Goal: Task Accomplishment & Management: Manage account settings

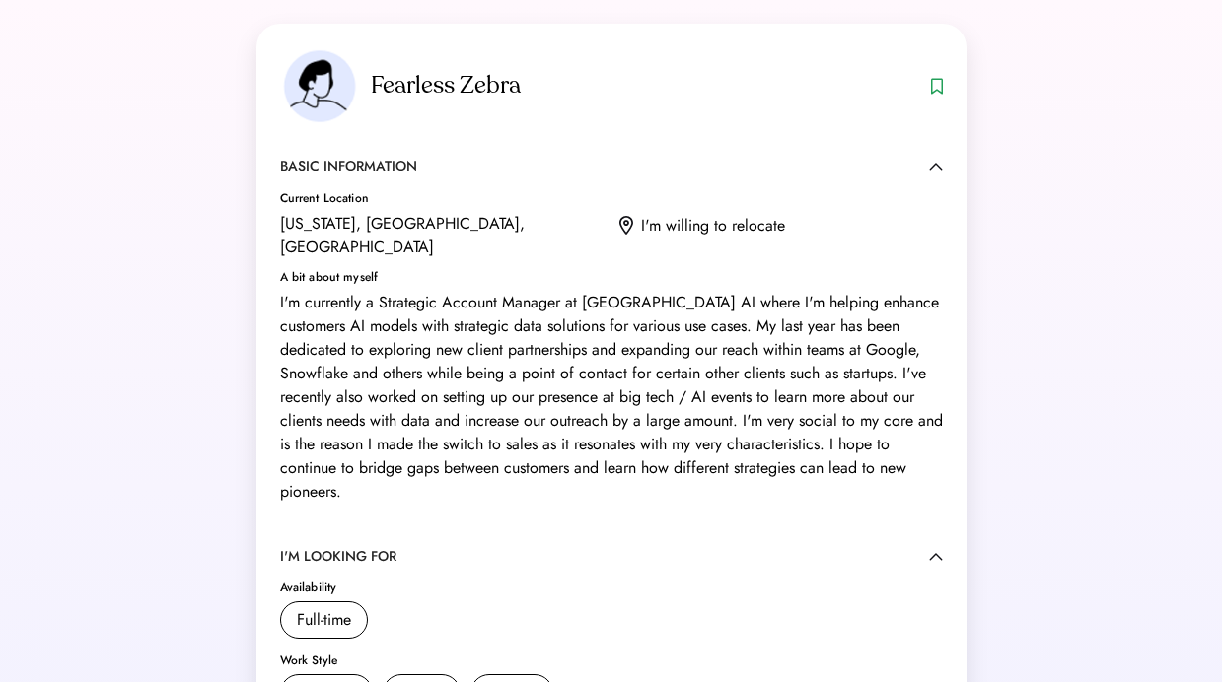
scroll to position [714, 0]
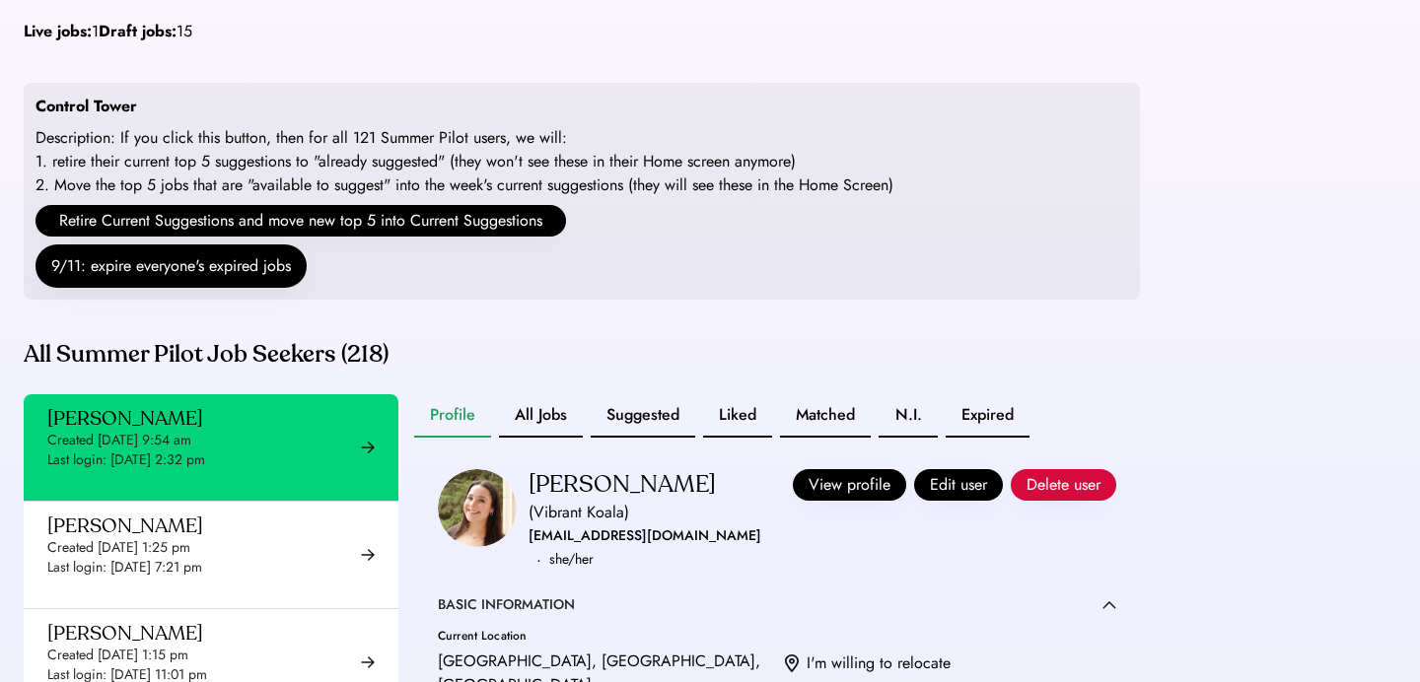
scroll to position [272, 0]
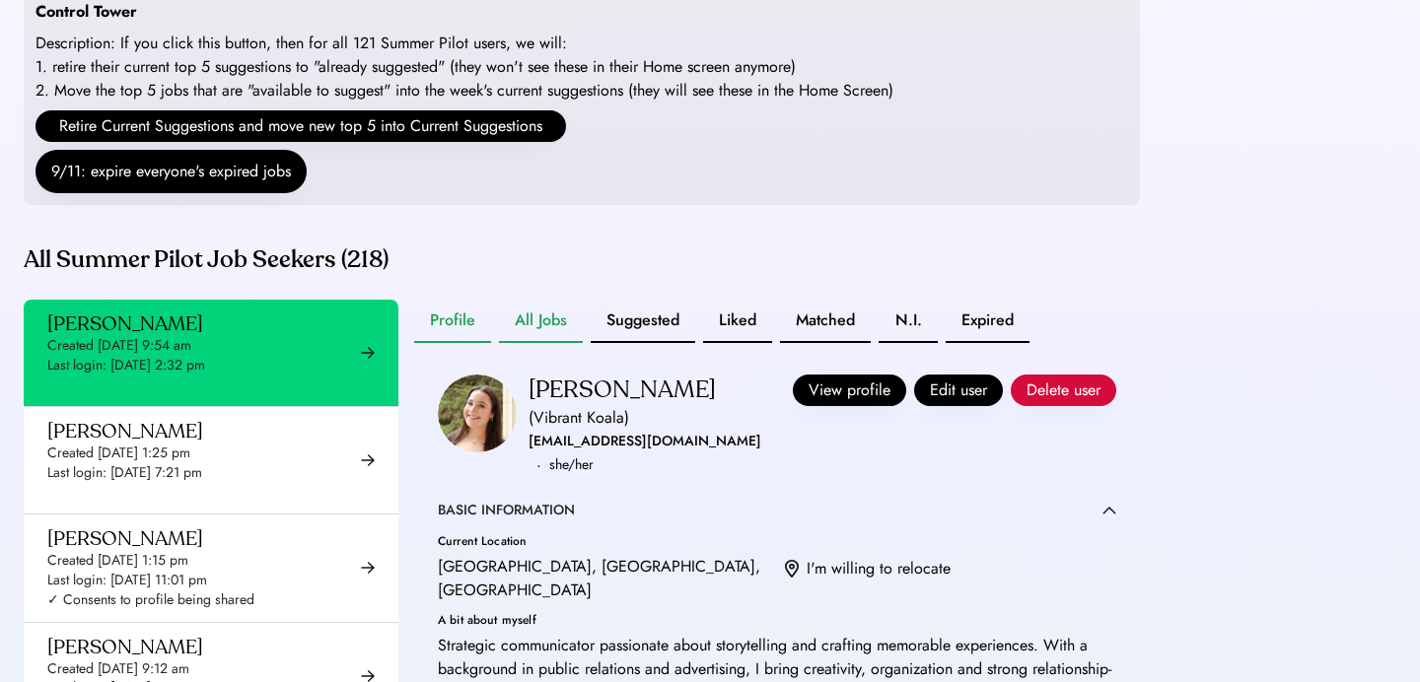
click at [568, 343] on button "All Jobs" at bounding box center [541, 321] width 84 height 43
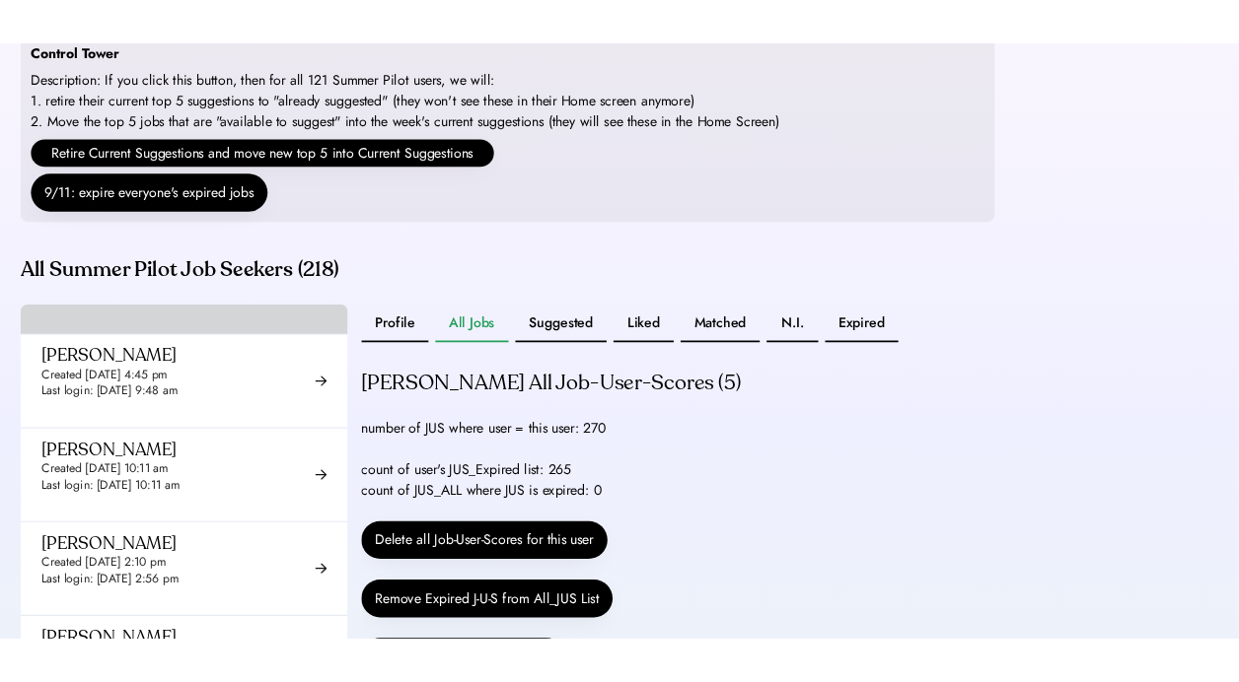
scroll to position [1383, 0]
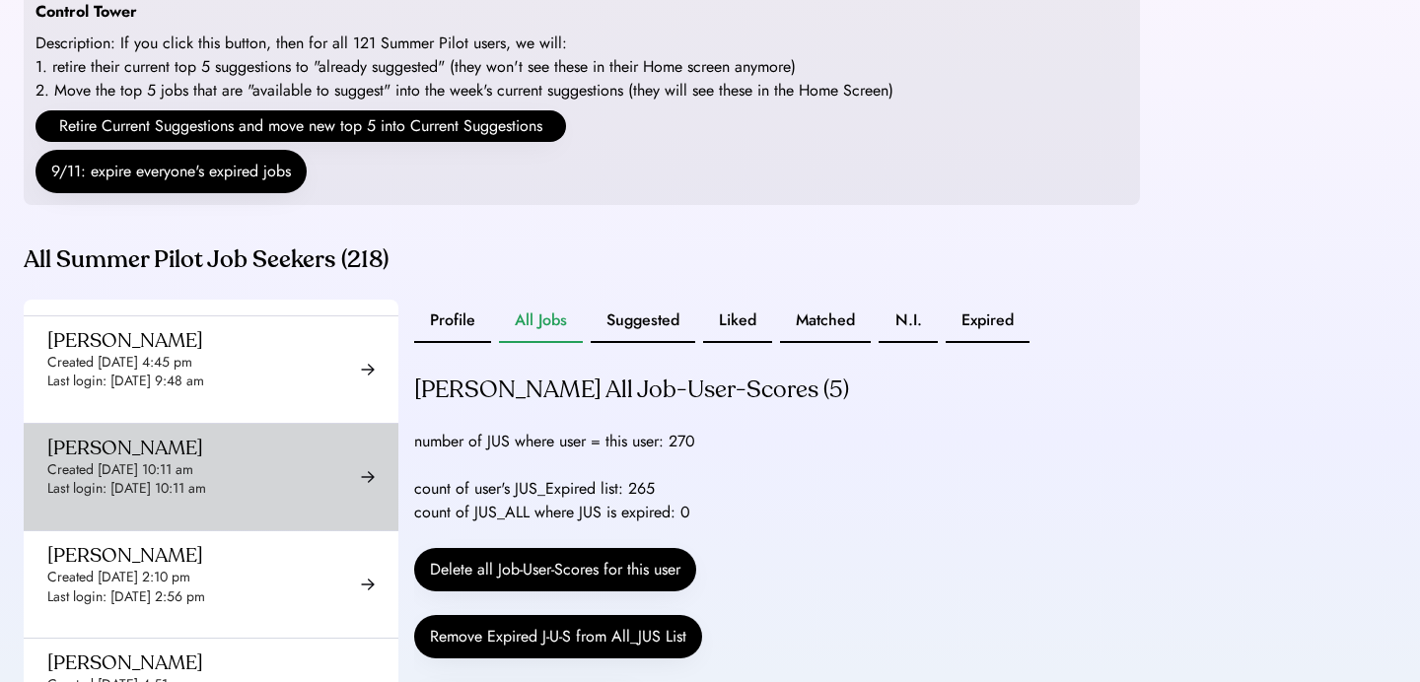
click at [272, 481] on div "[PERSON_NAME] Created [DATE] 10:11 am Last login: [DATE] 10:11 am ✓ Consents to…" at bounding box center [211, 477] width 375 height 106
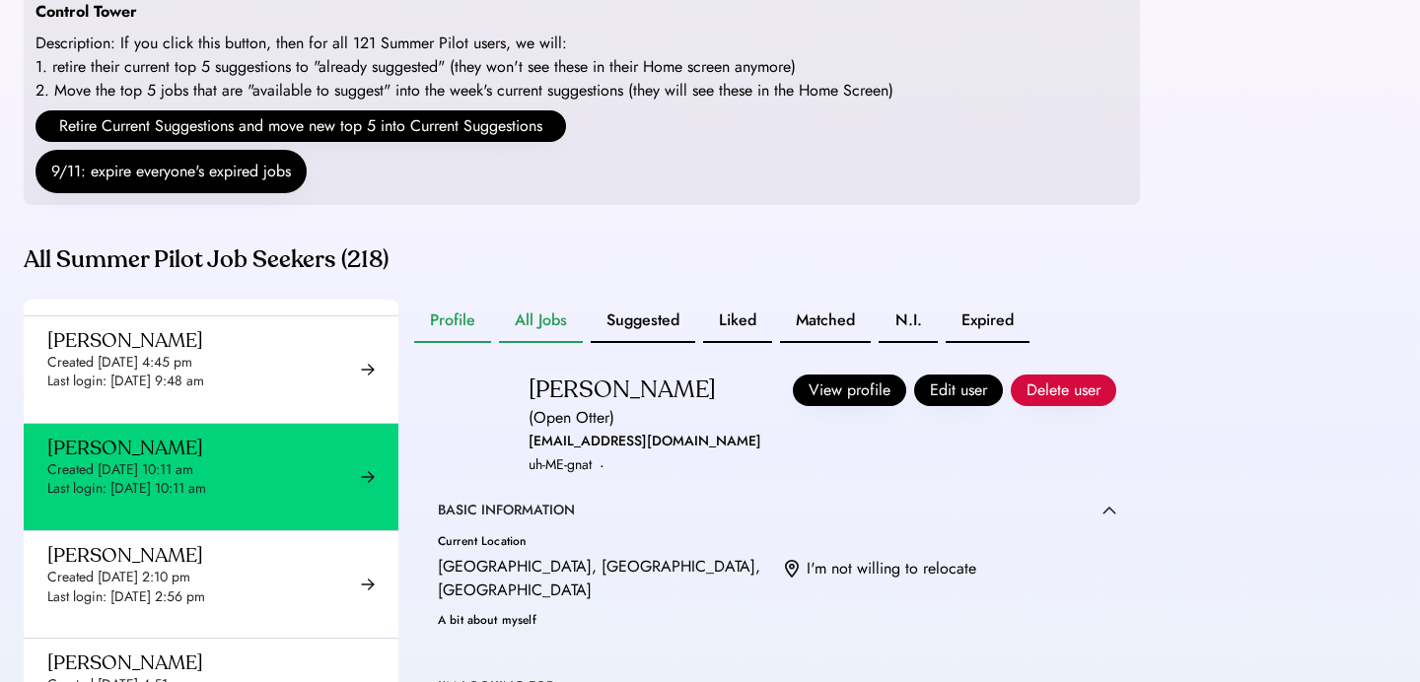
click at [557, 343] on button "All Jobs" at bounding box center [541, 321] width 84 height 43
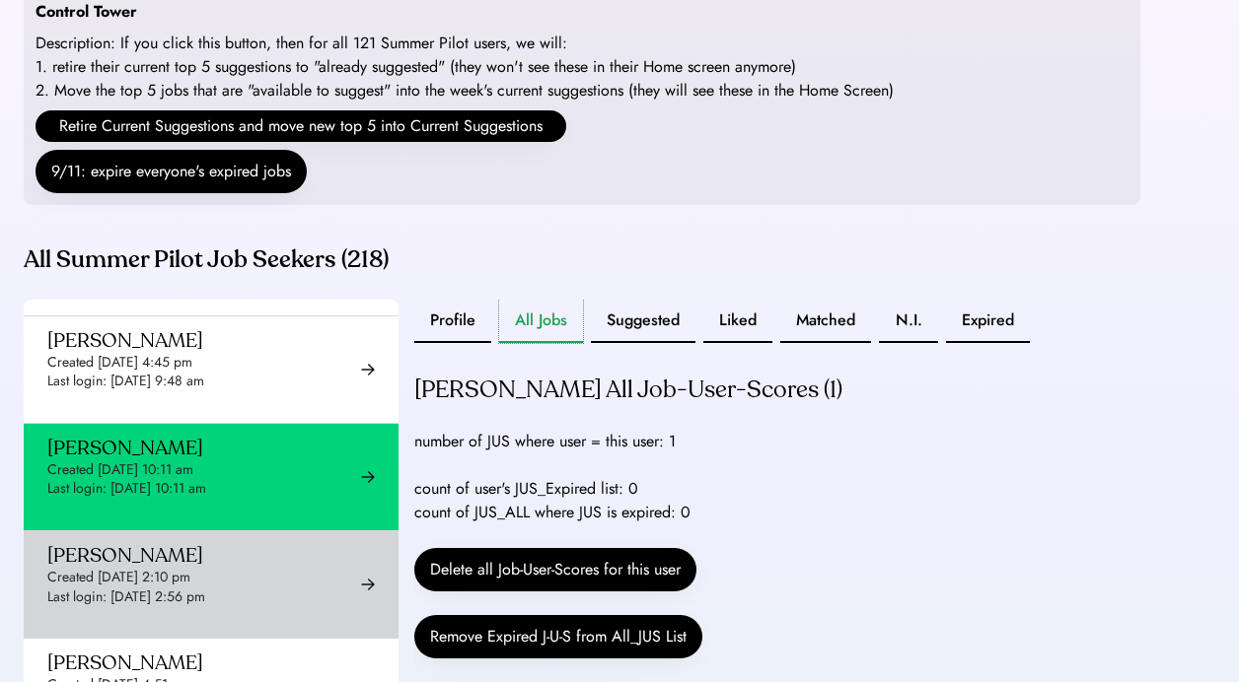
scroll to position [1384, 0]
click at [177, 587] on div "Created [DATE] 2:10 pm" at bounding box center [118, 577] width 143 height 20
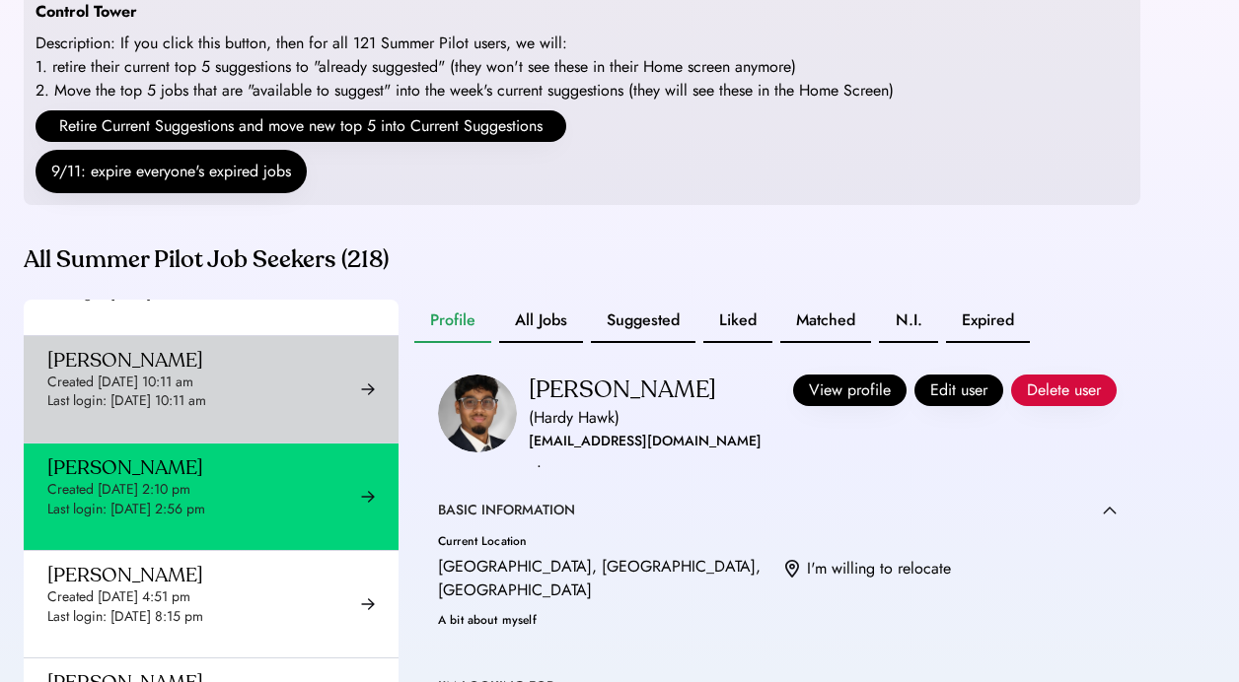
scroll to position [1476, 0]
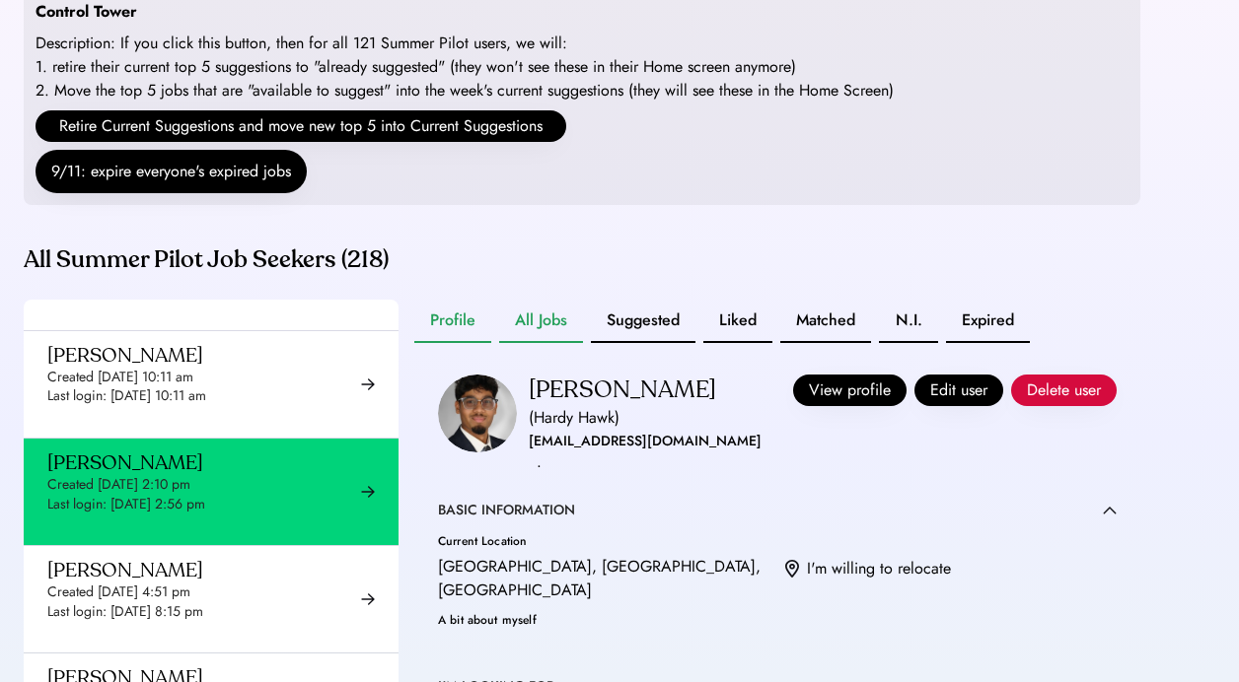
click at [553, 342] on button "All Jobs" at bounding box center [541, 321] width 84 height 43
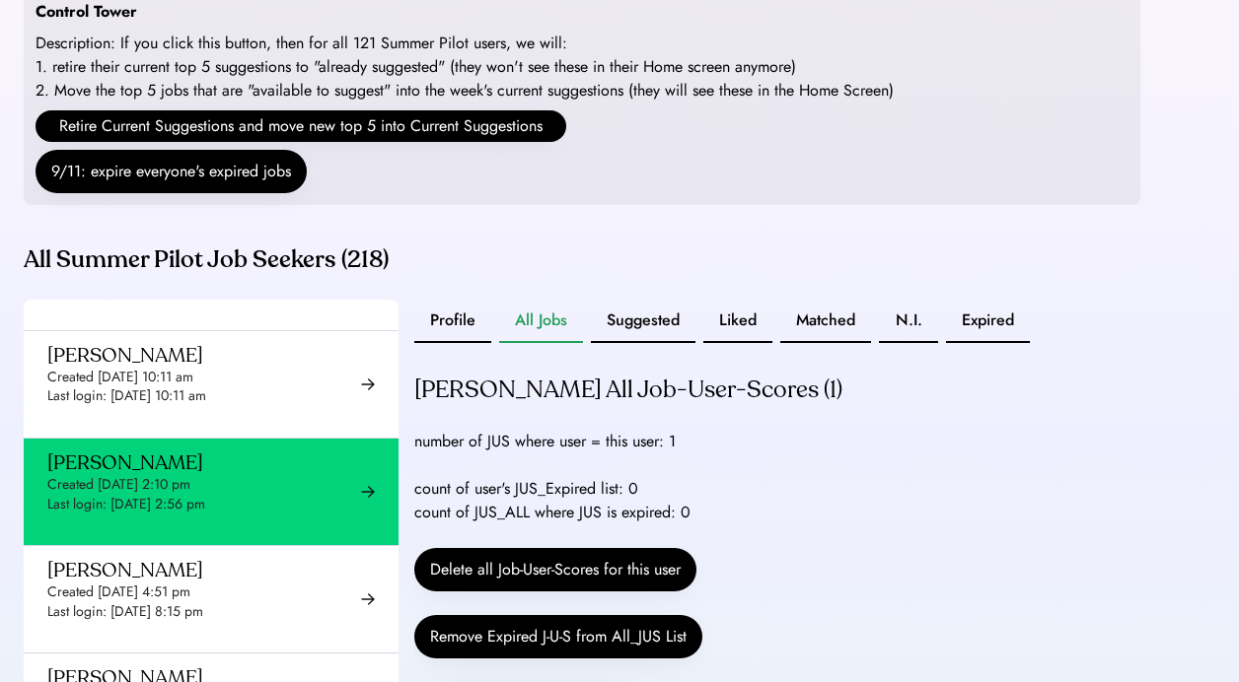
scroll to position [1666, 0]
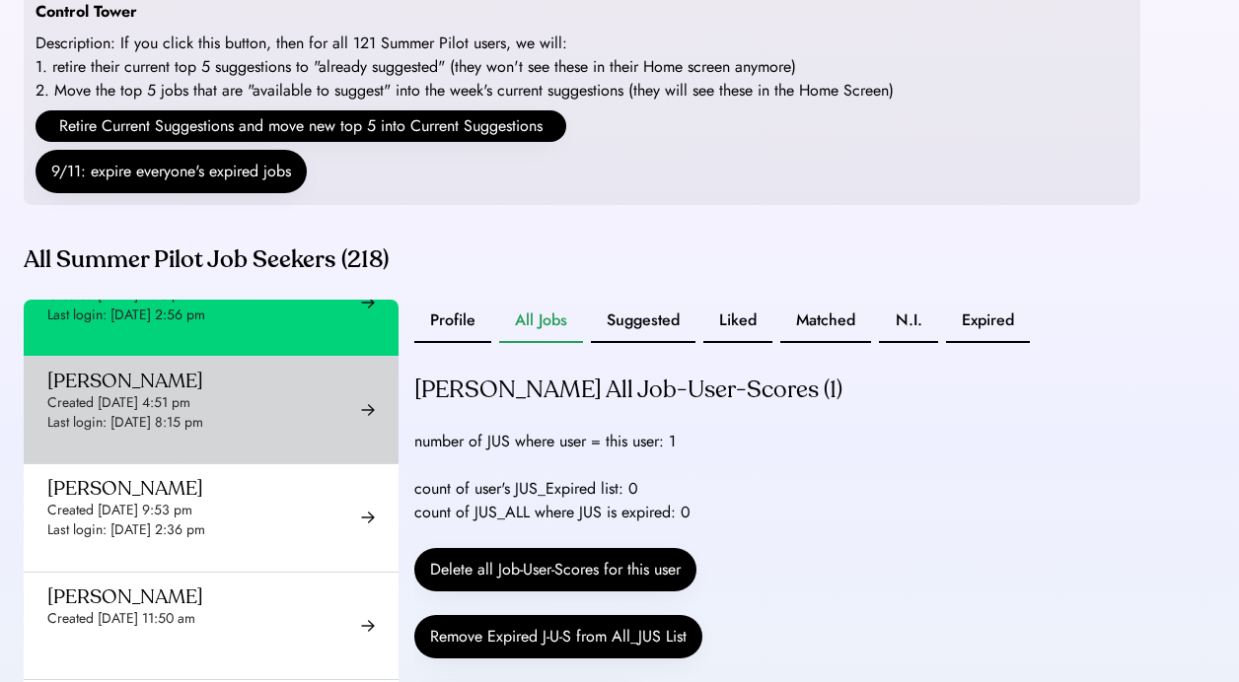
click at [199, 433] on div "Last login: [DATE] 8:15 pm" at bounding box center [125, 423] width 156 height 20
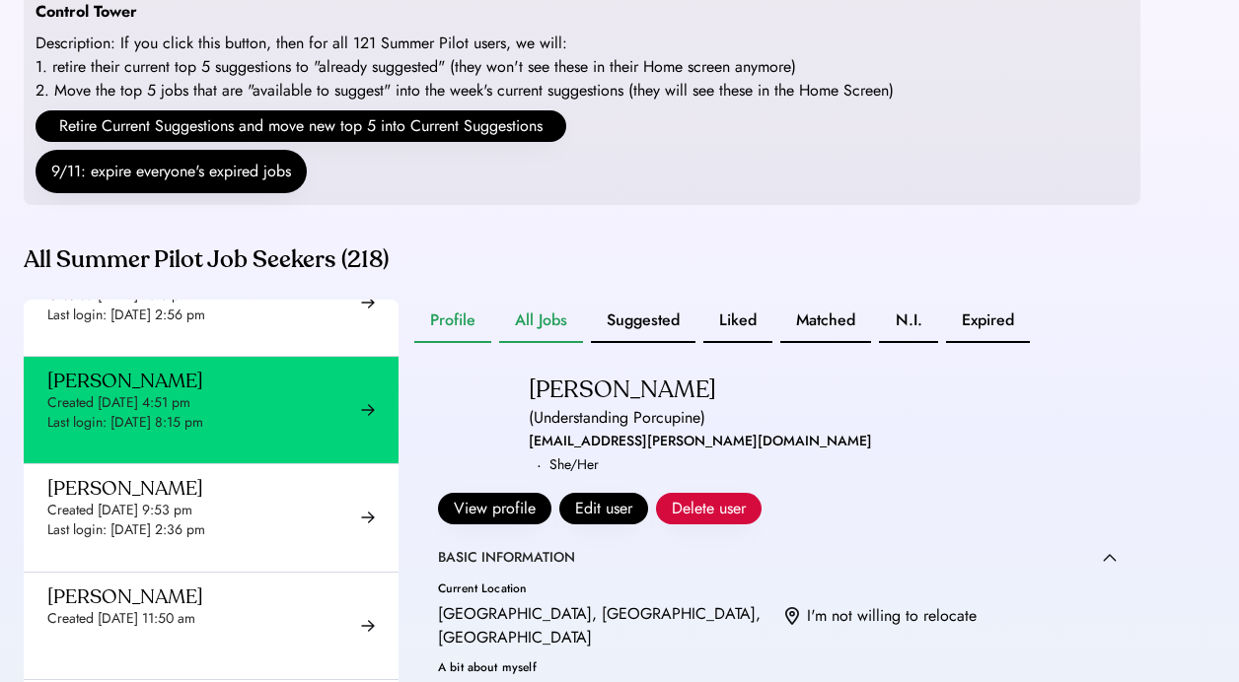
click at [540, 343] on button "All Jobs" at bounding box center [541, 321] width 84 height 43
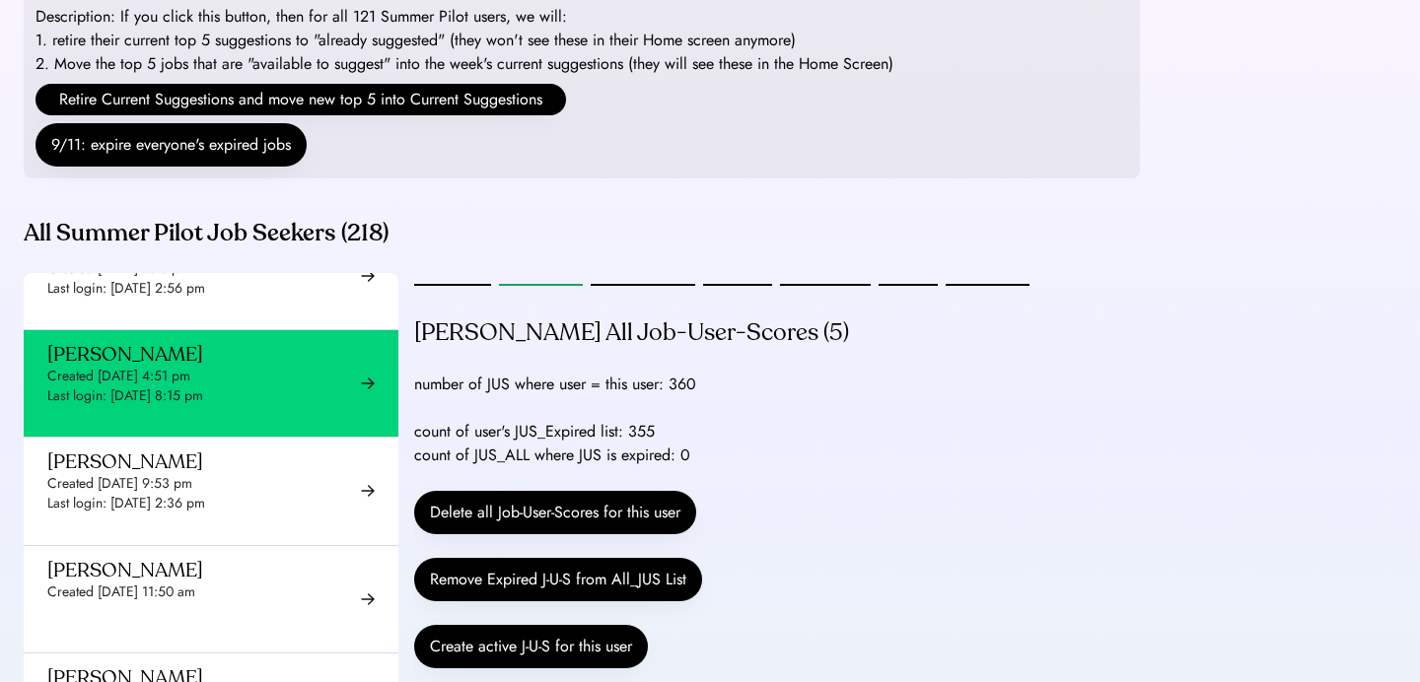
scroll to position [274, 0]
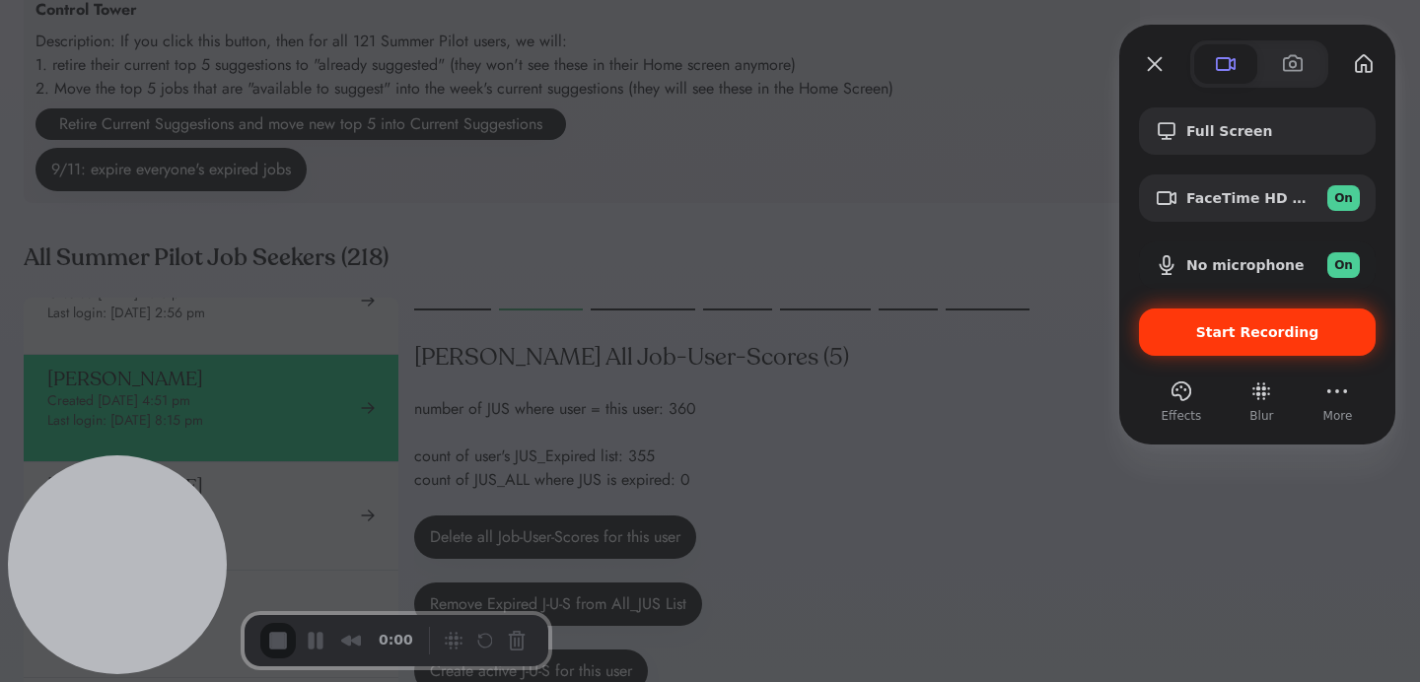
click at [1213, 334] on span "Start Recording" at bounding box center [1257, 332] width 123 height 16
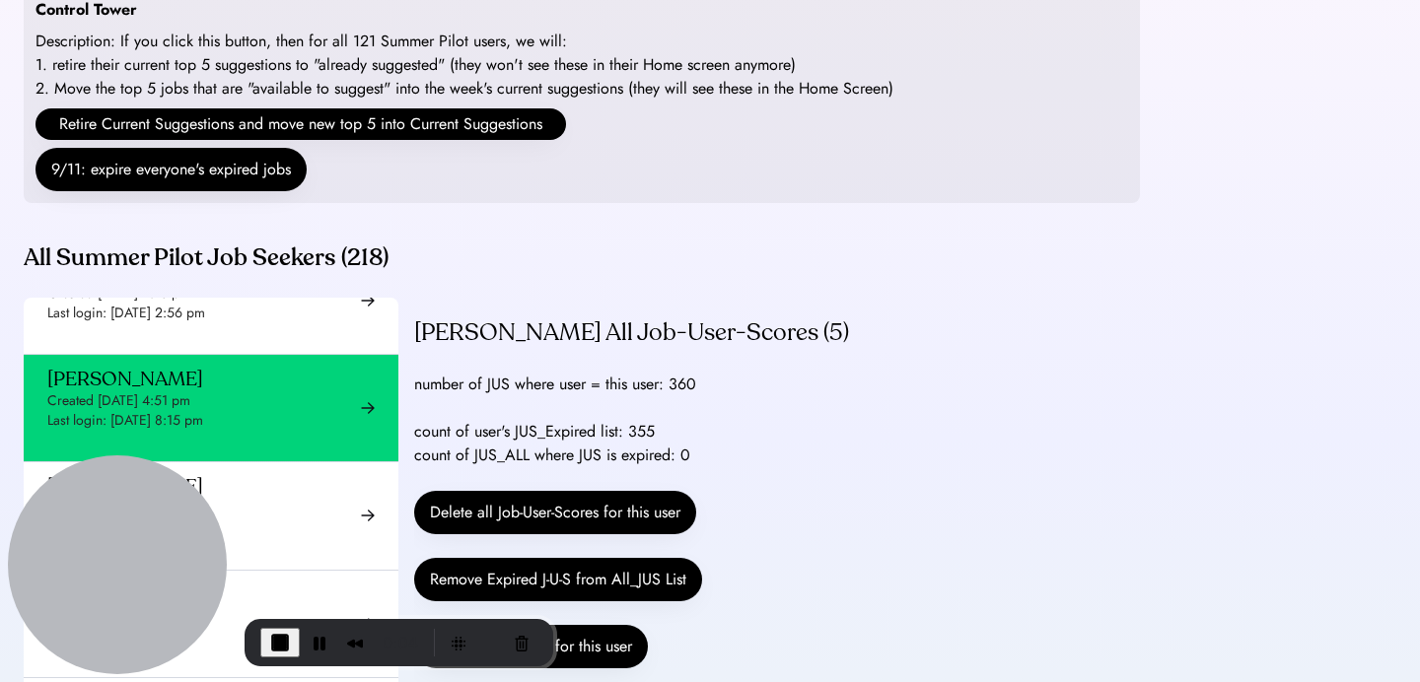
scroll to position [0, 0]
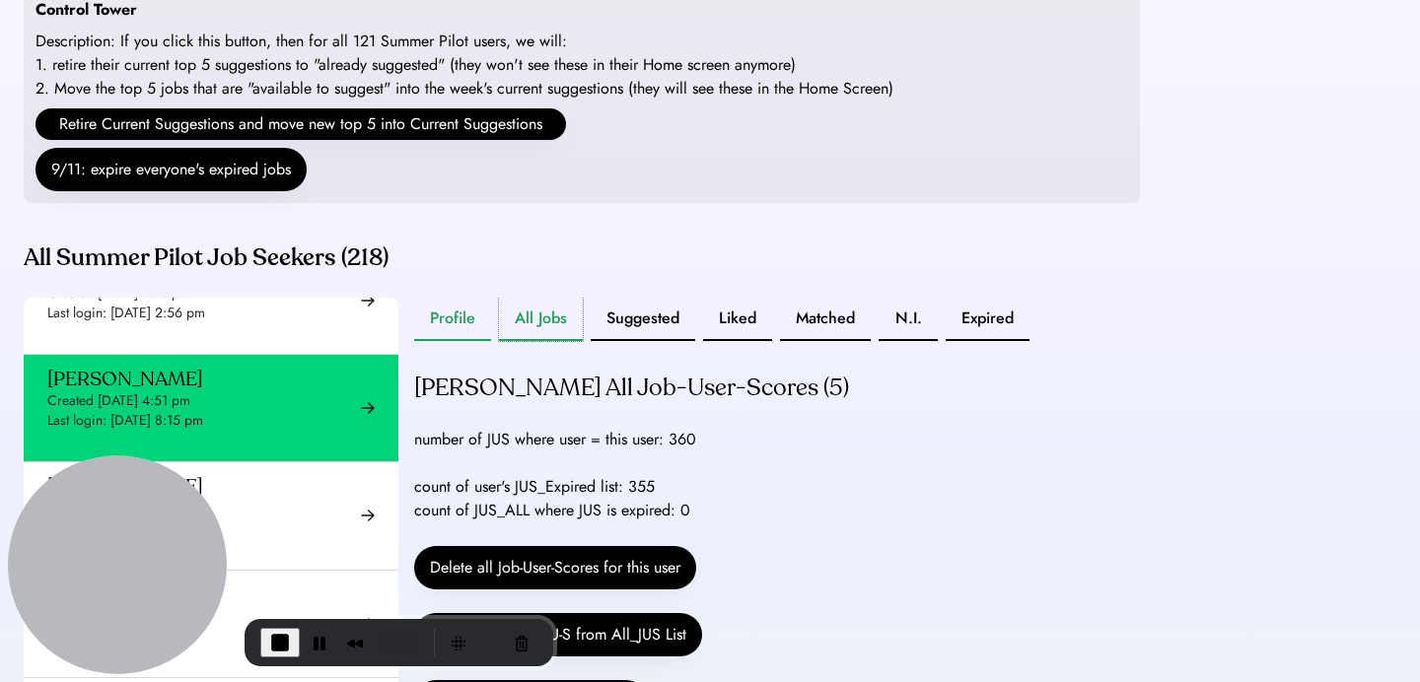
click at [442, 323] on button "Profile" at bounding box center [452, 319] width 77 height 43
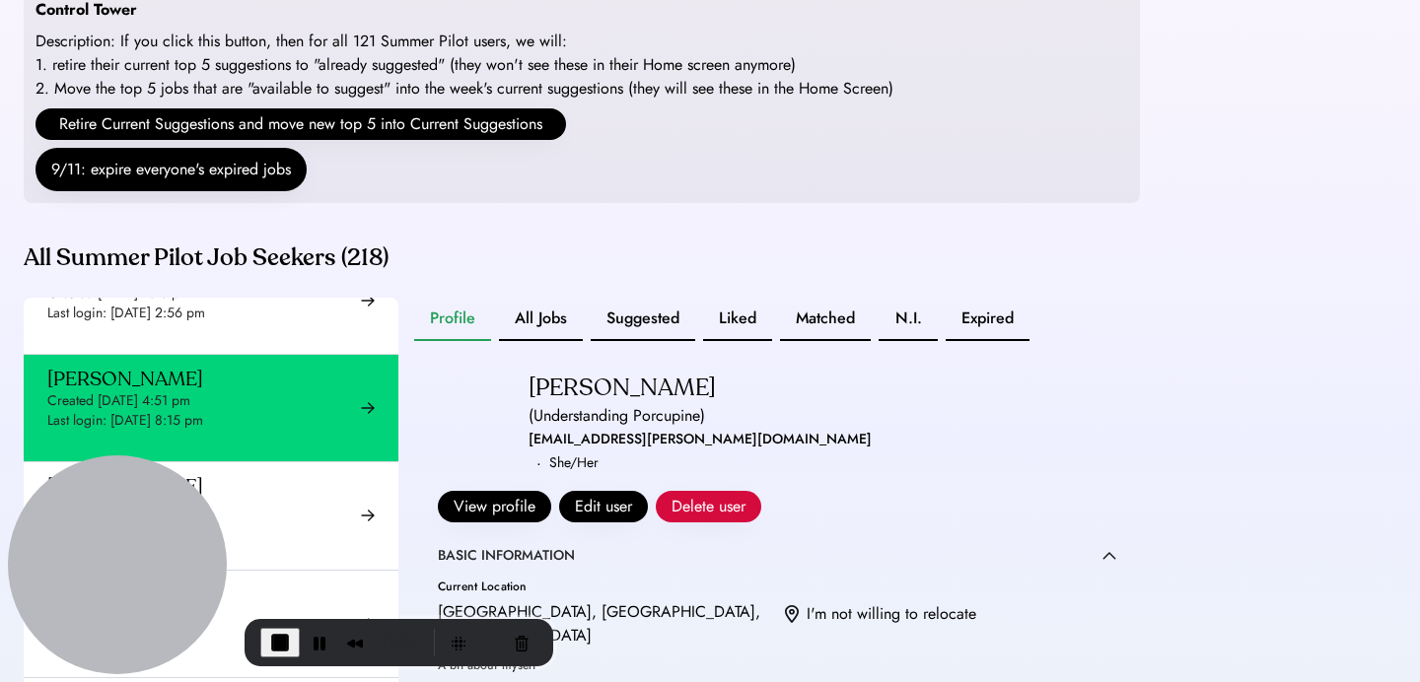
click at [546, 452] on div "[EMAIL_ADDRESS][PERSON_NAME][DOMAIN_NAME]" at bounding box center [700, 440] width 343 height 24
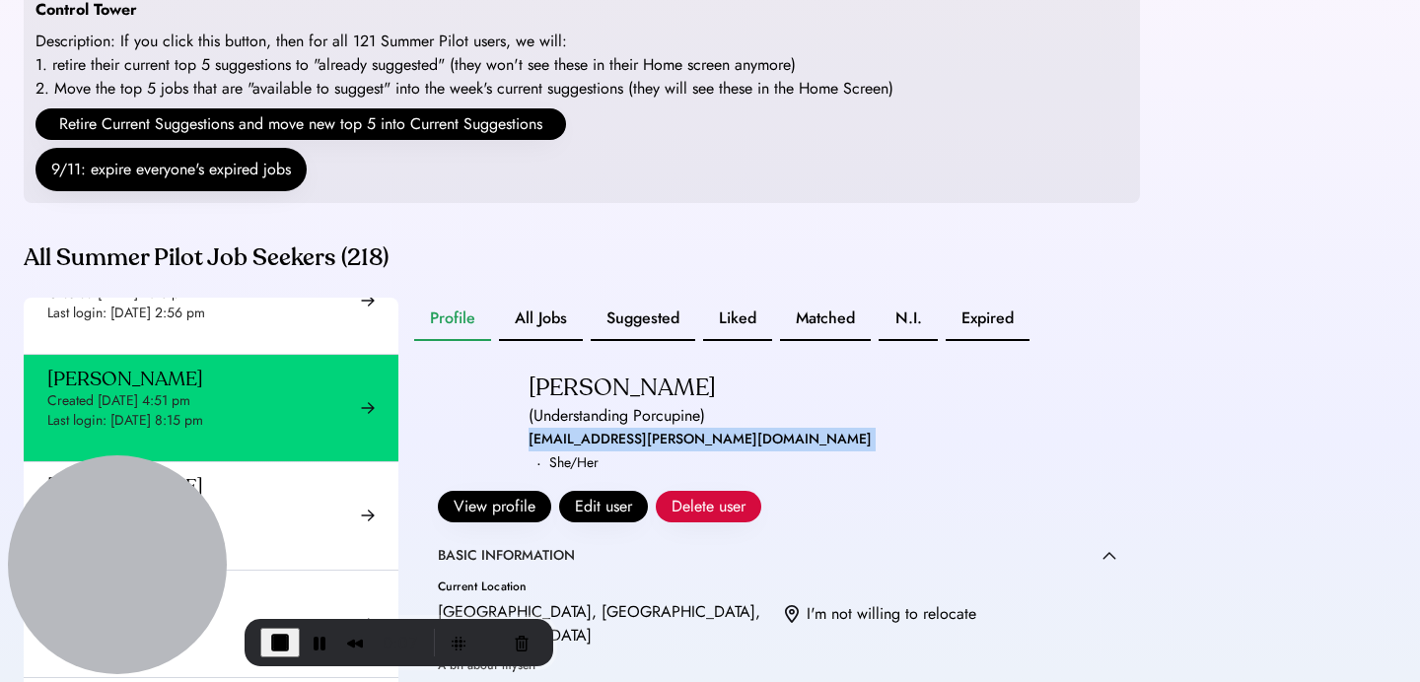
click at [546, 452] on div "[EMAIL_ADDRESS][PERSON_NAME][DOMAIN_NAME]" at bounding box center [700, 440] width 343 height 24
click at [551, 332] on button "All Jobs" at bounding box center [541, 319] width 84 height 43
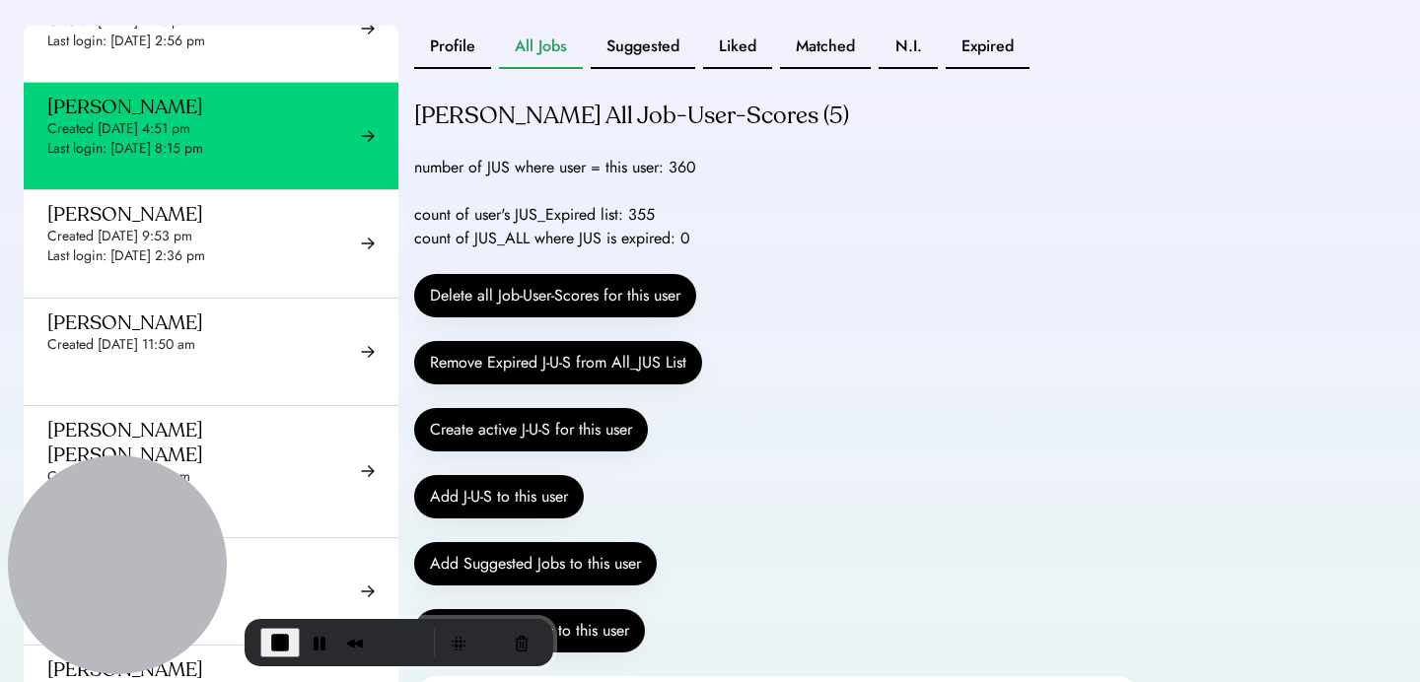
scroll to position [470, 0]
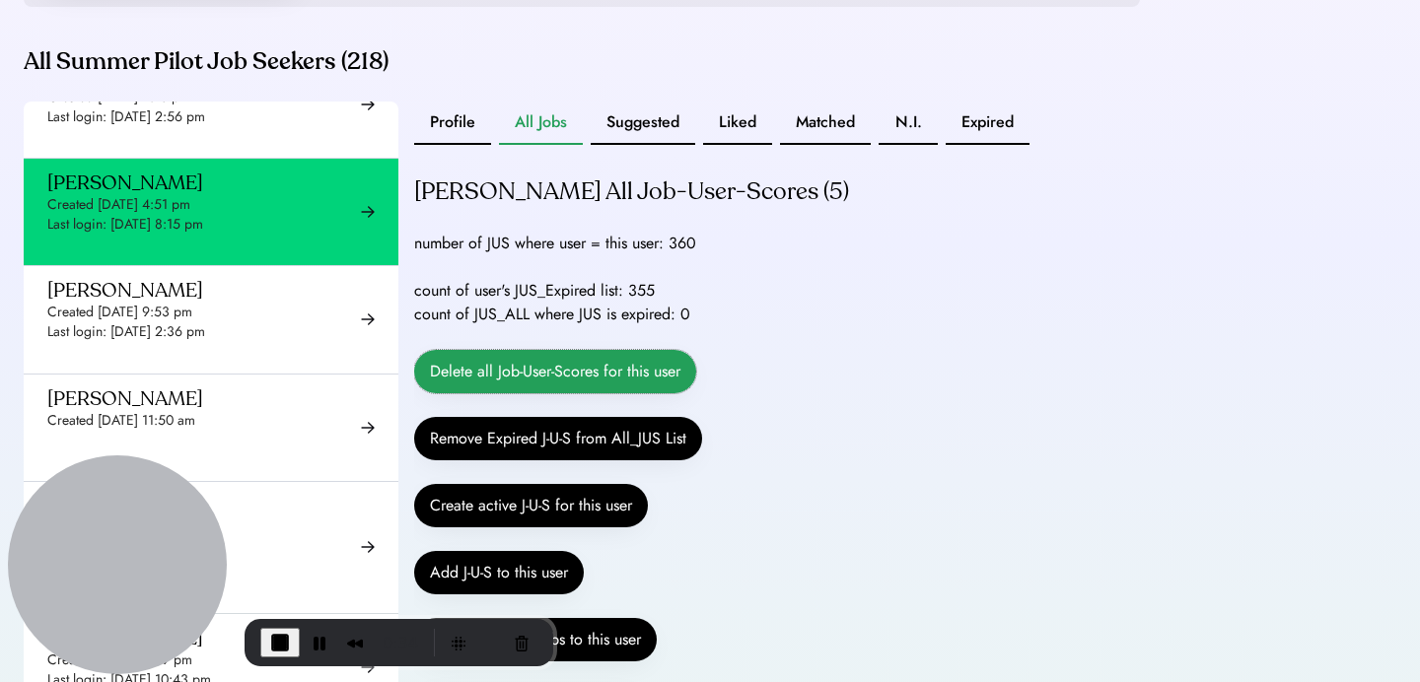
click at [612, 393] on button "Delete all Job-User-Scores for this user" at bounding box center [555, 371] width 282 height 43
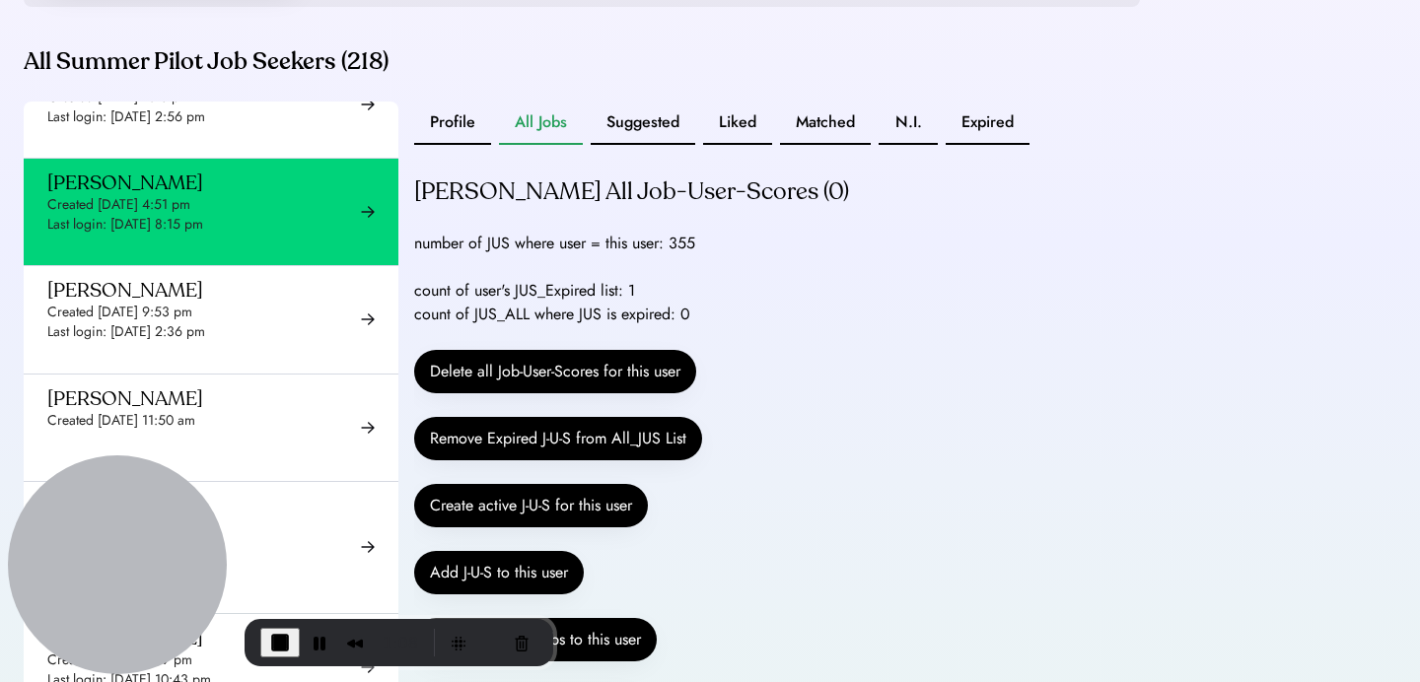
scroll to position [525, 0]
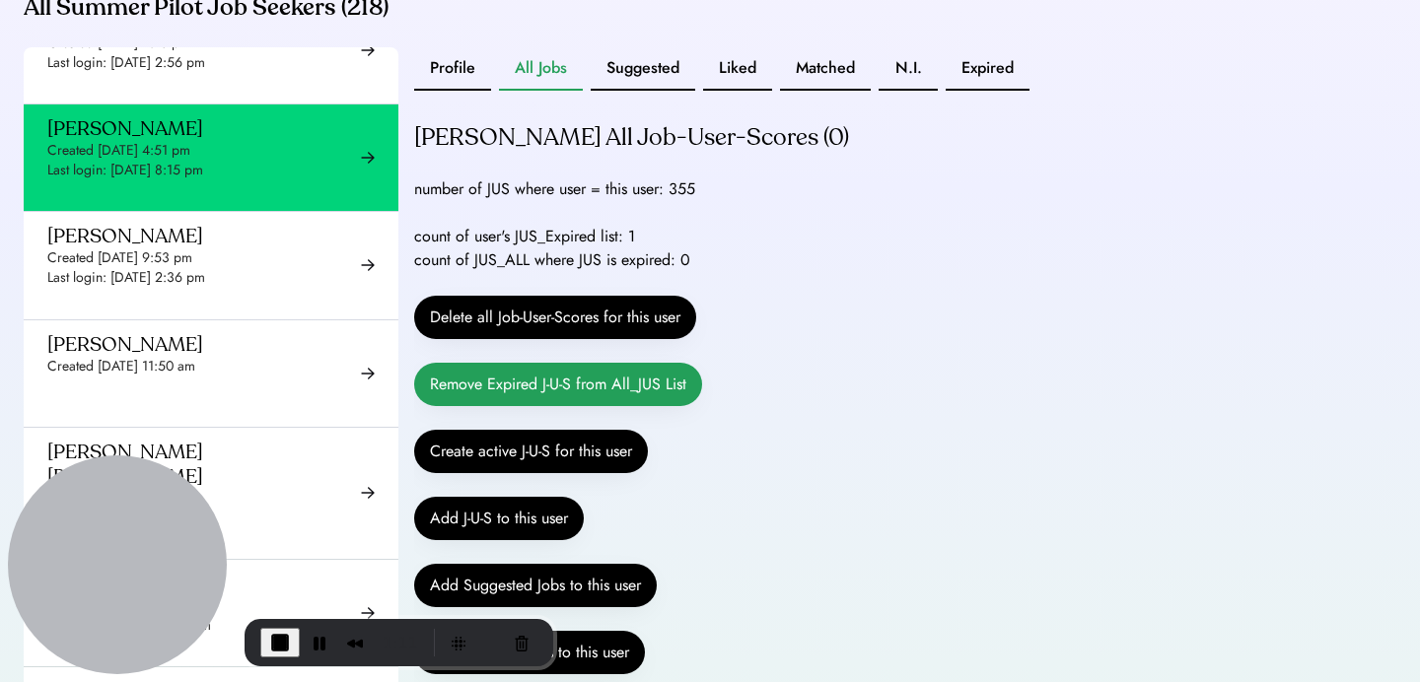
click at [561, 406] on button "Remove Expired J-U-S from All_JUS List" at bounding box center [558, 384] width 288 height 43
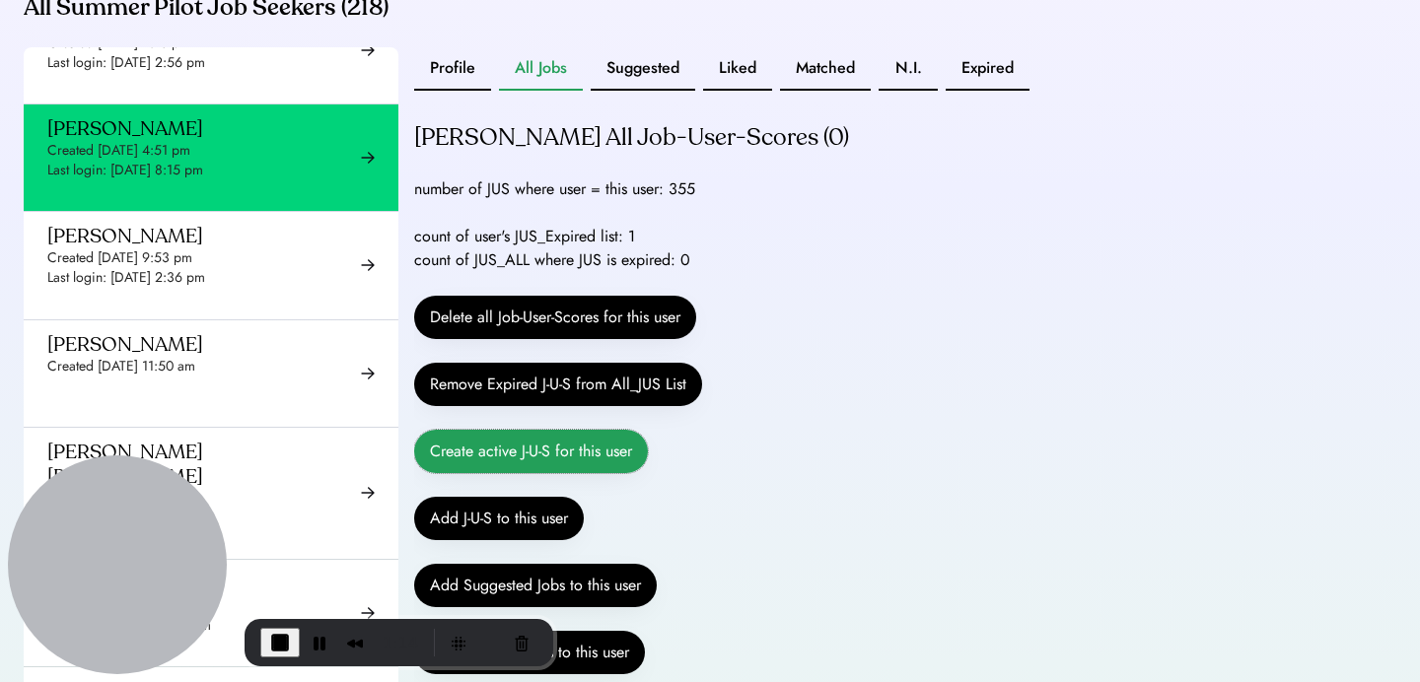
click at [514, 473] on button "Create active J-U-S for this user" at bounding box center [531, 451] width 234 height 43
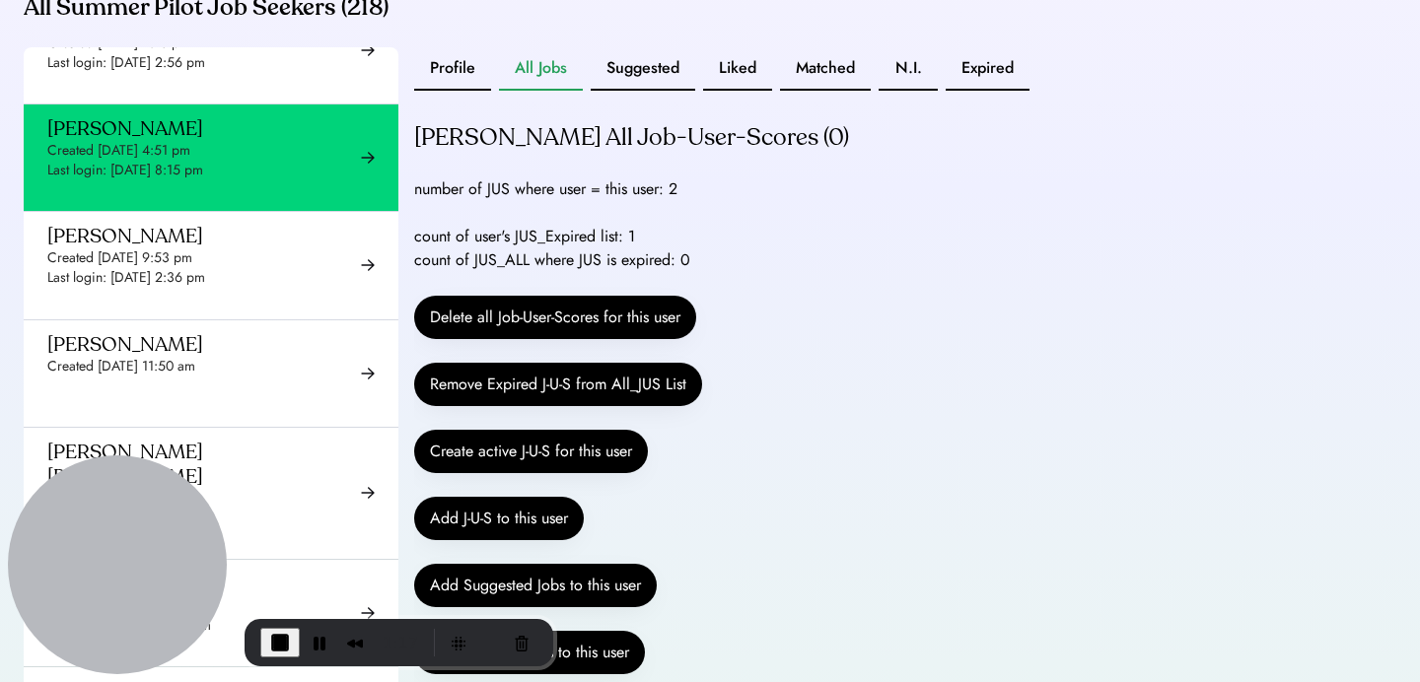
scroll to position [585, 0]
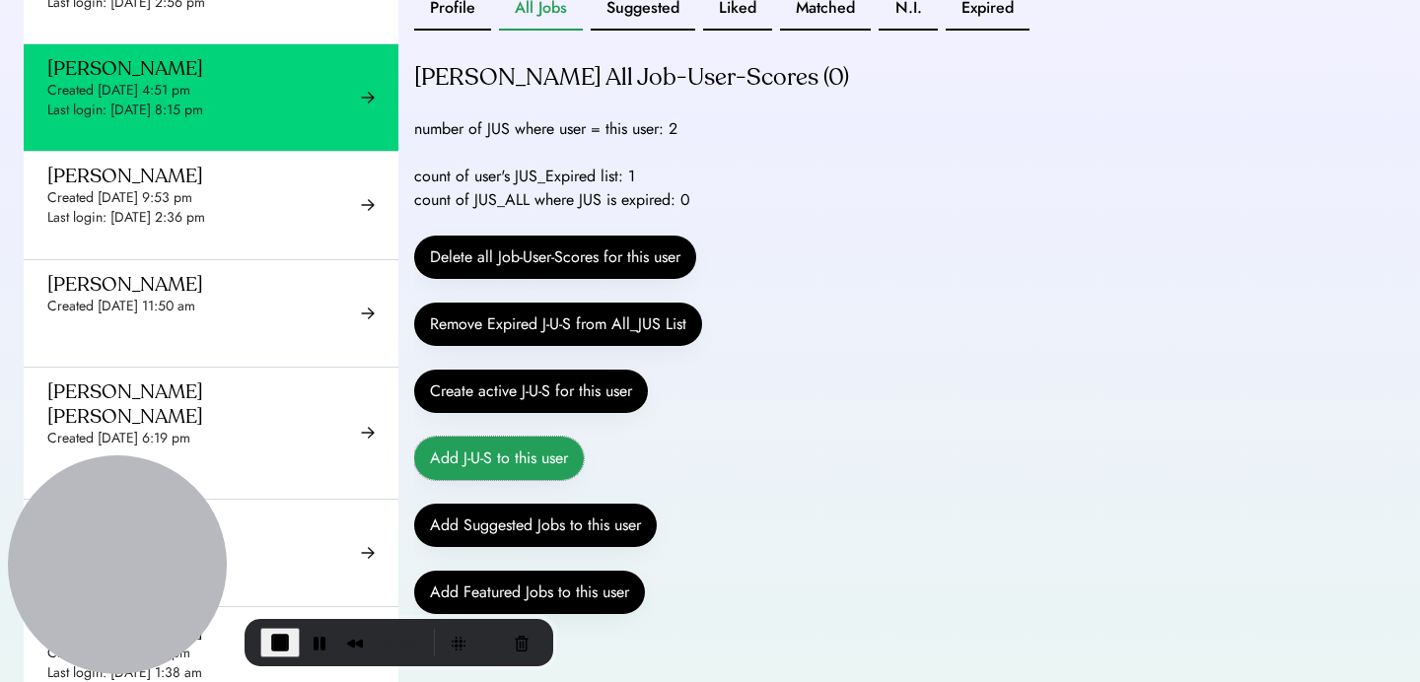
click at [503, 480] on button "Add J-U-S to this user" at bounding box center [499, 458] width 170 height 43
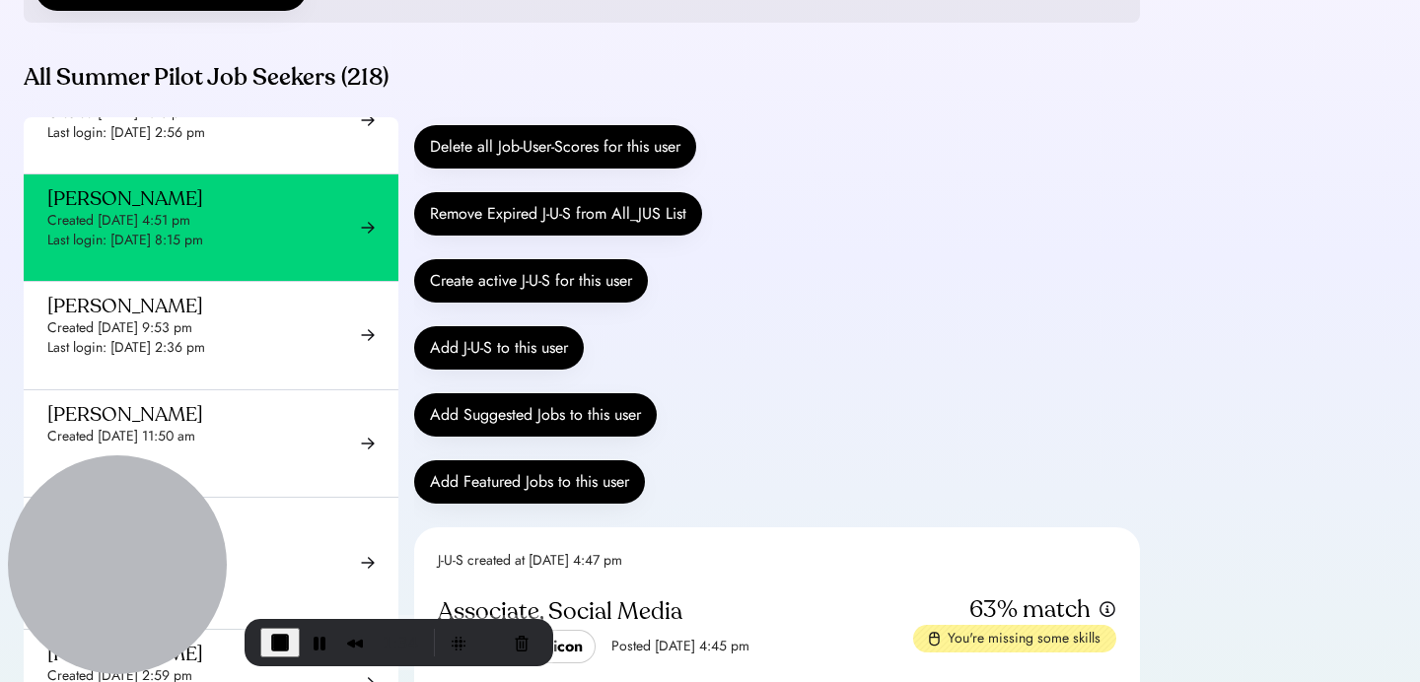
scroll to position [299, 0]
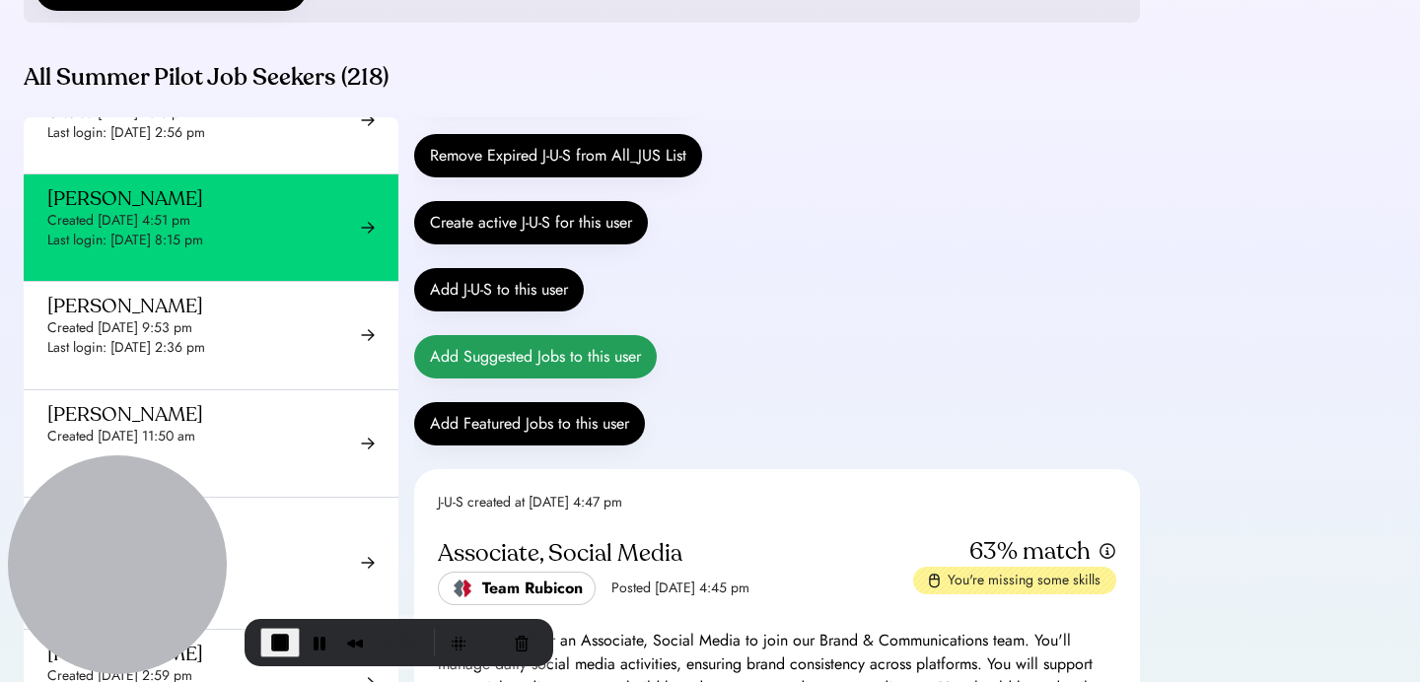
click at [583, 379] on button "Add Suggested Jobs to this user" at bounding box center [535, 356] width 243 height 43
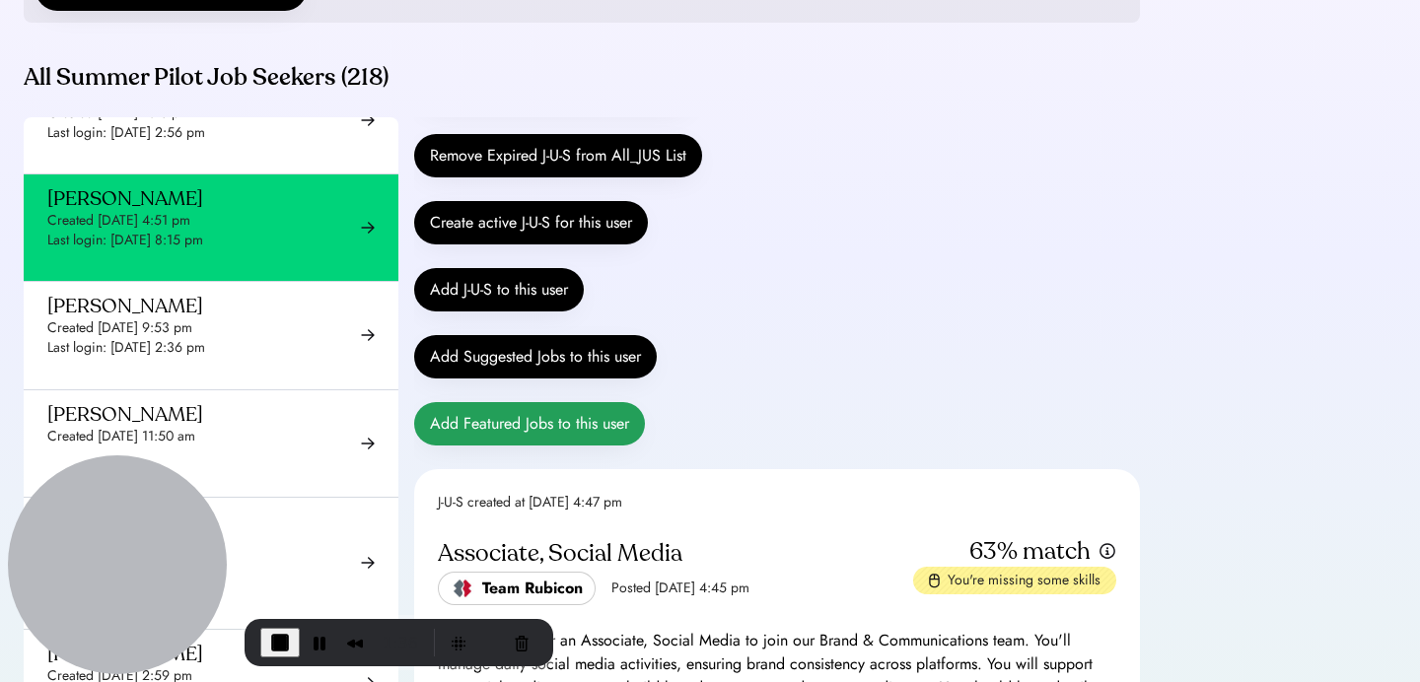
click at [574, 446] on button "Add Featured Jobs to this user" at bounding box center [529, 423] width 231 height 43
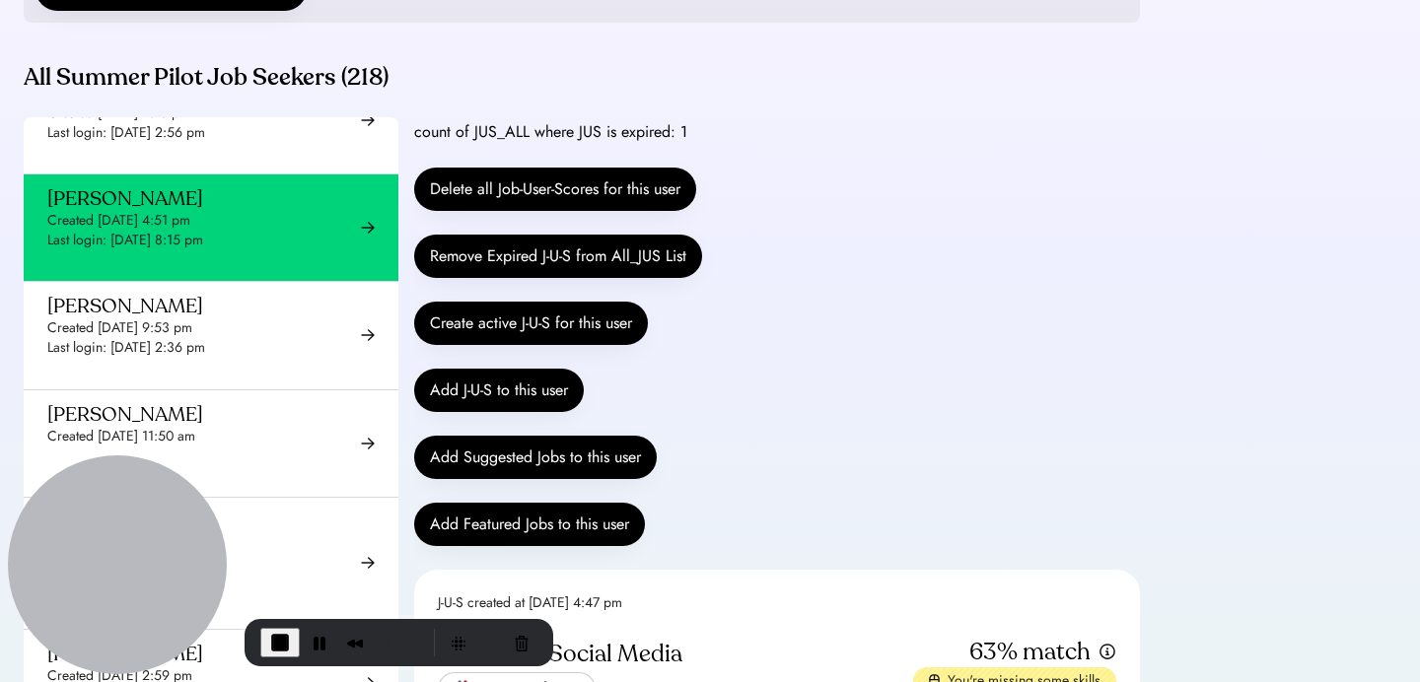
scroll to position [0, 0]
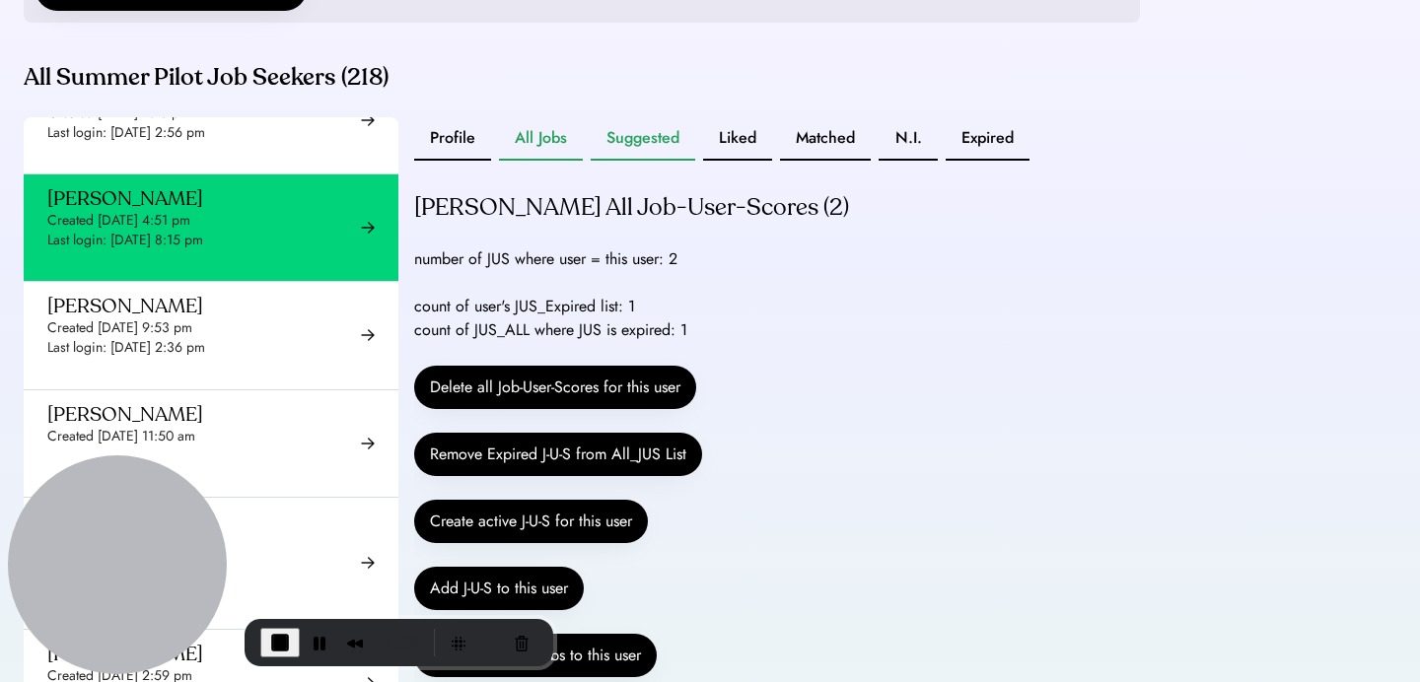
click at [642, 161] on button "Suggested" at bounding box center [643, 138] width 105 height 43
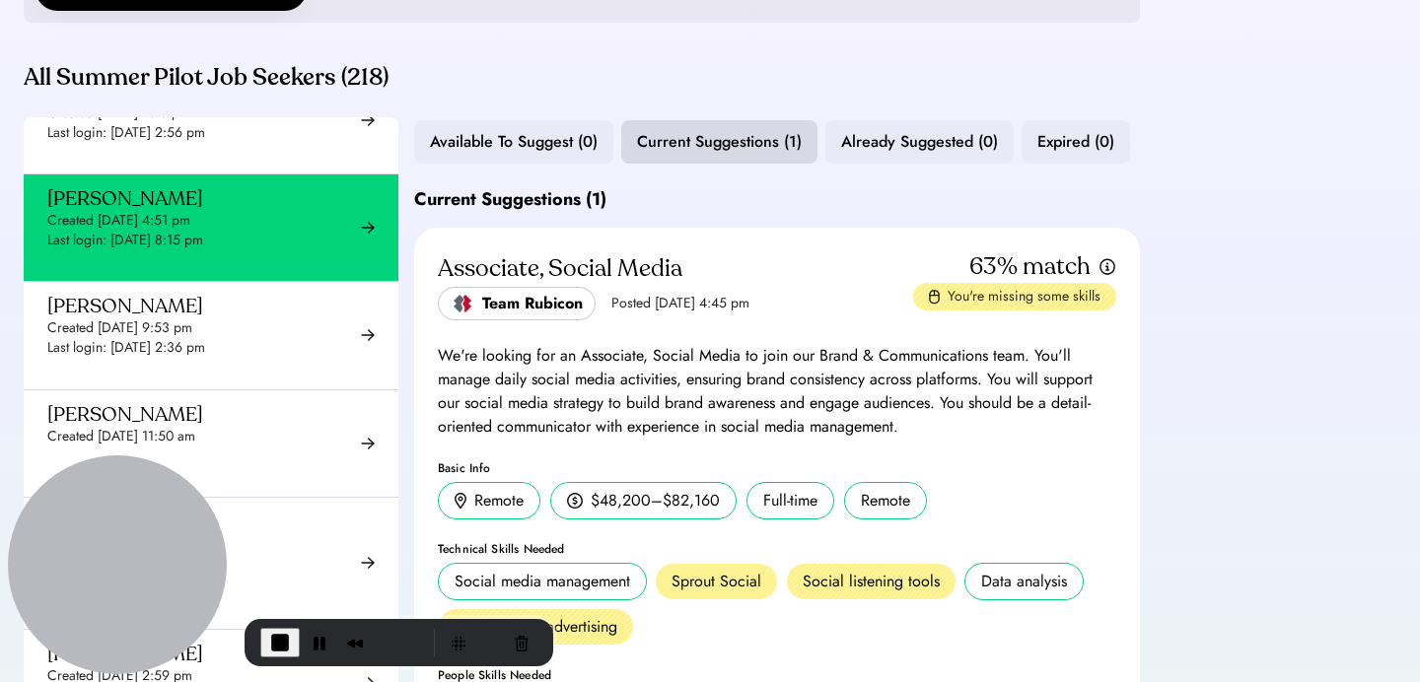
scroll to position [365, 0]
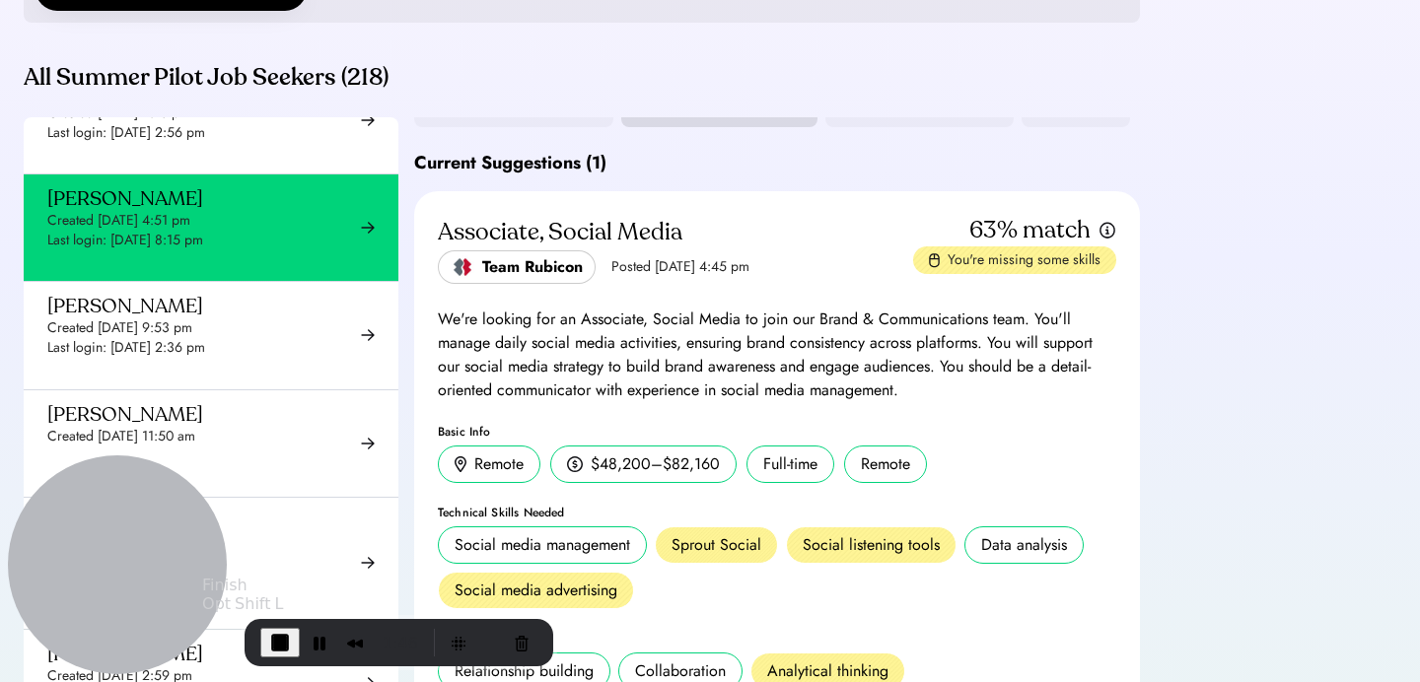
click at [284, 639] on span "End Recording" at bounding box center [280, 643] width 24 height 24
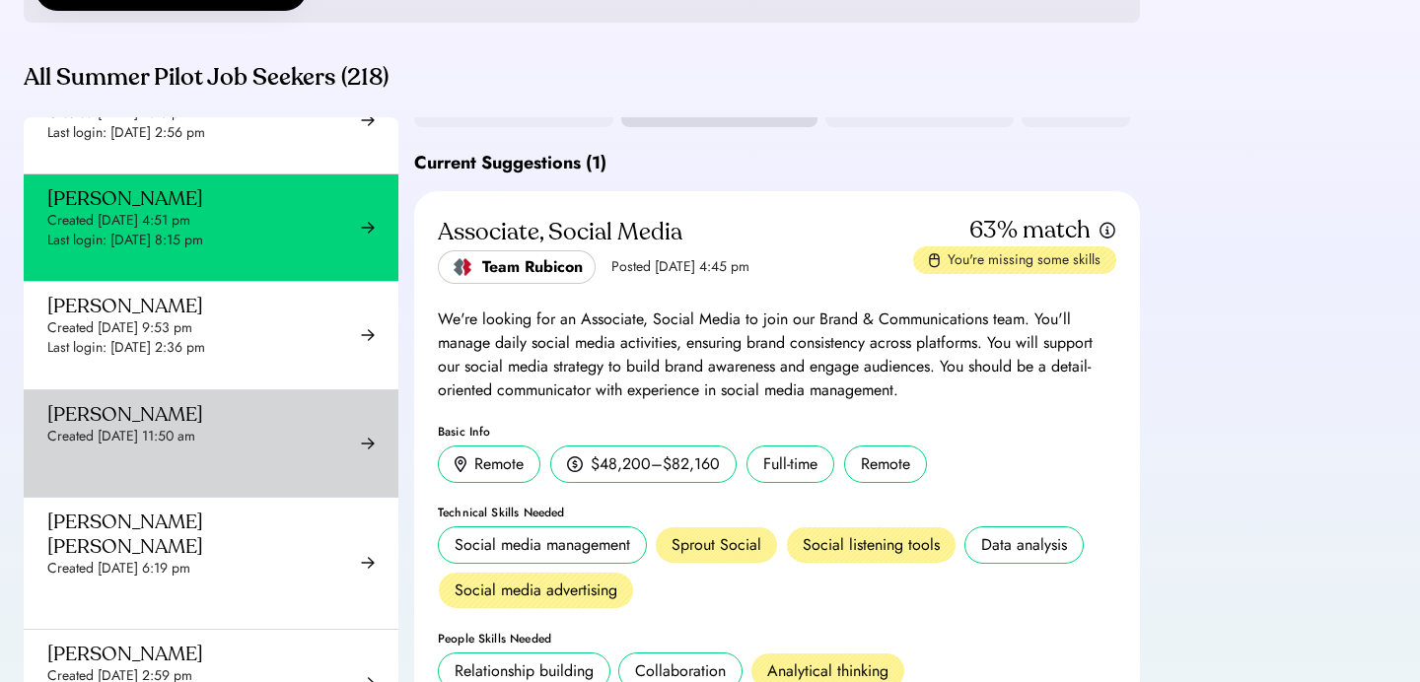
click at [239, 466] on div "[PERSON_NAME] Created [DATE] 11:50 am Last login: ✓ Consents to profile being s…" at bounding box center [150, 443] width 207 height 83
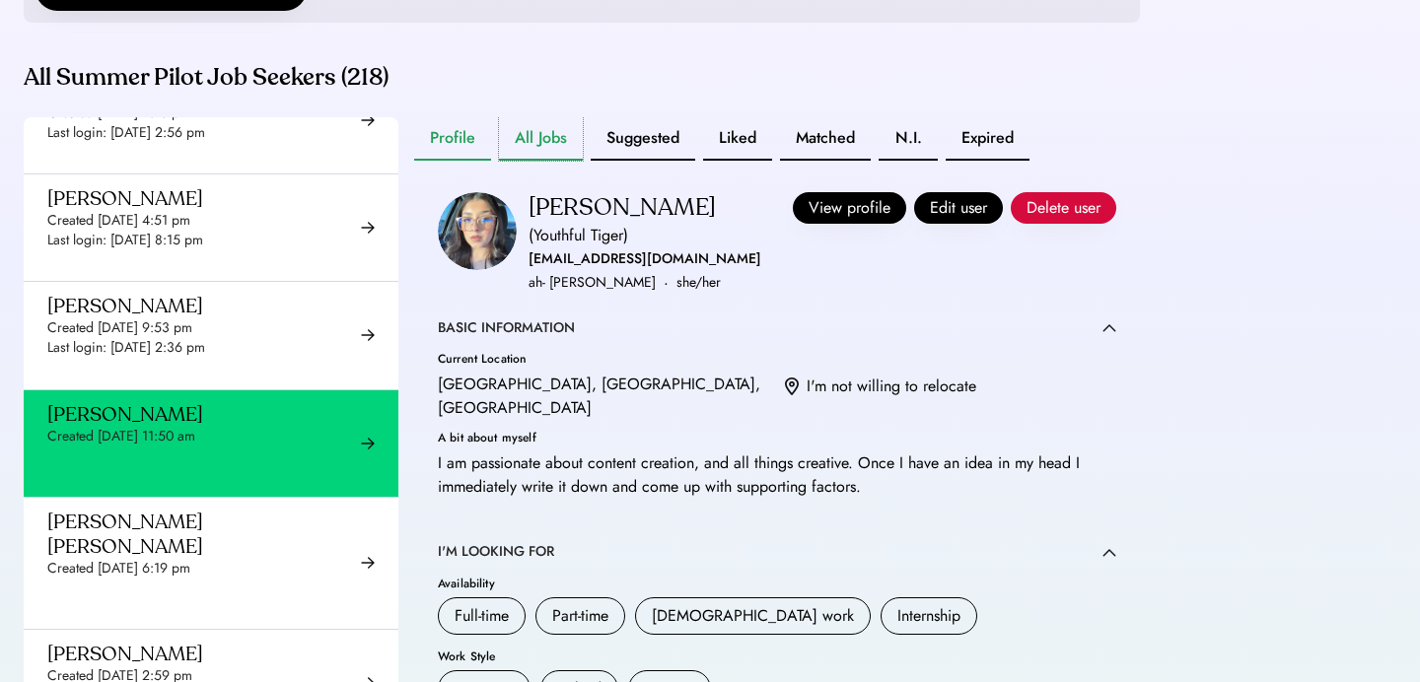
click at [536, 155] on button "All Jobs" at bounding box center [541, 138] width 84 height 43
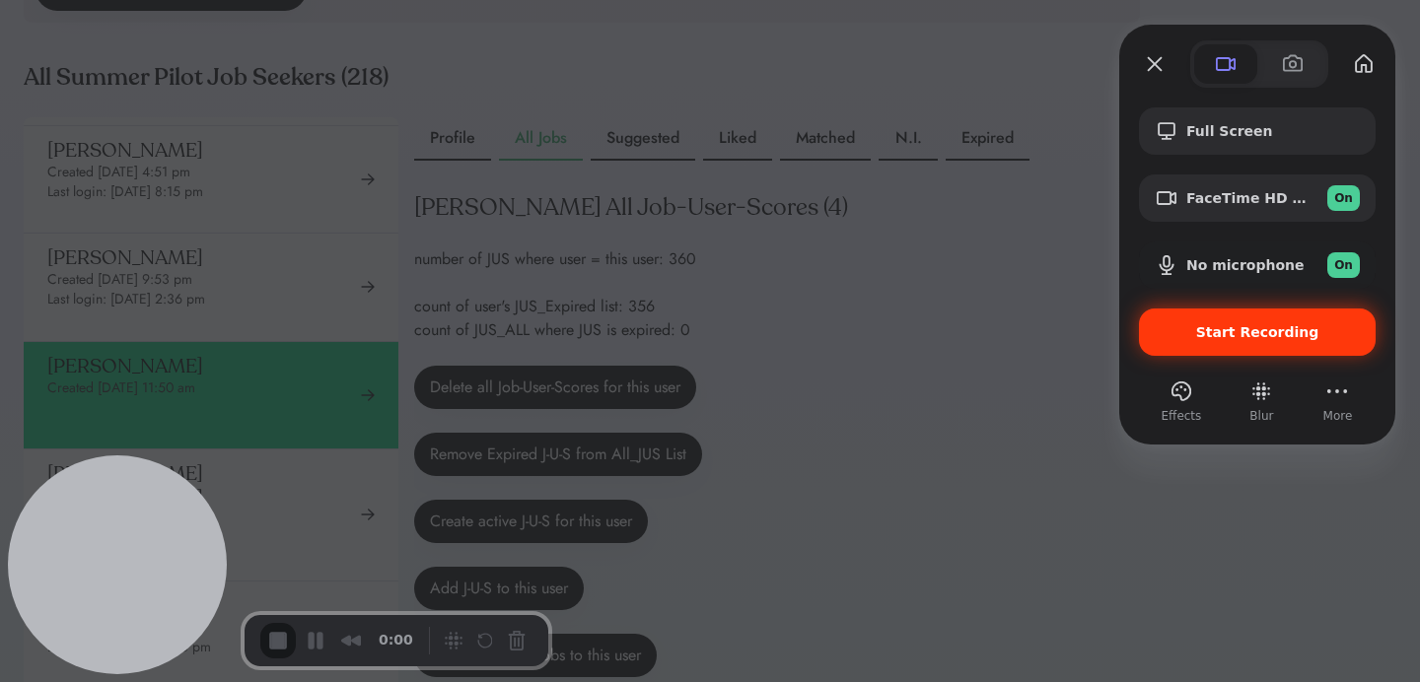
click at [1201, 331] on span "Start Recording" at bounding box center [1257, 332] width 205 height 16
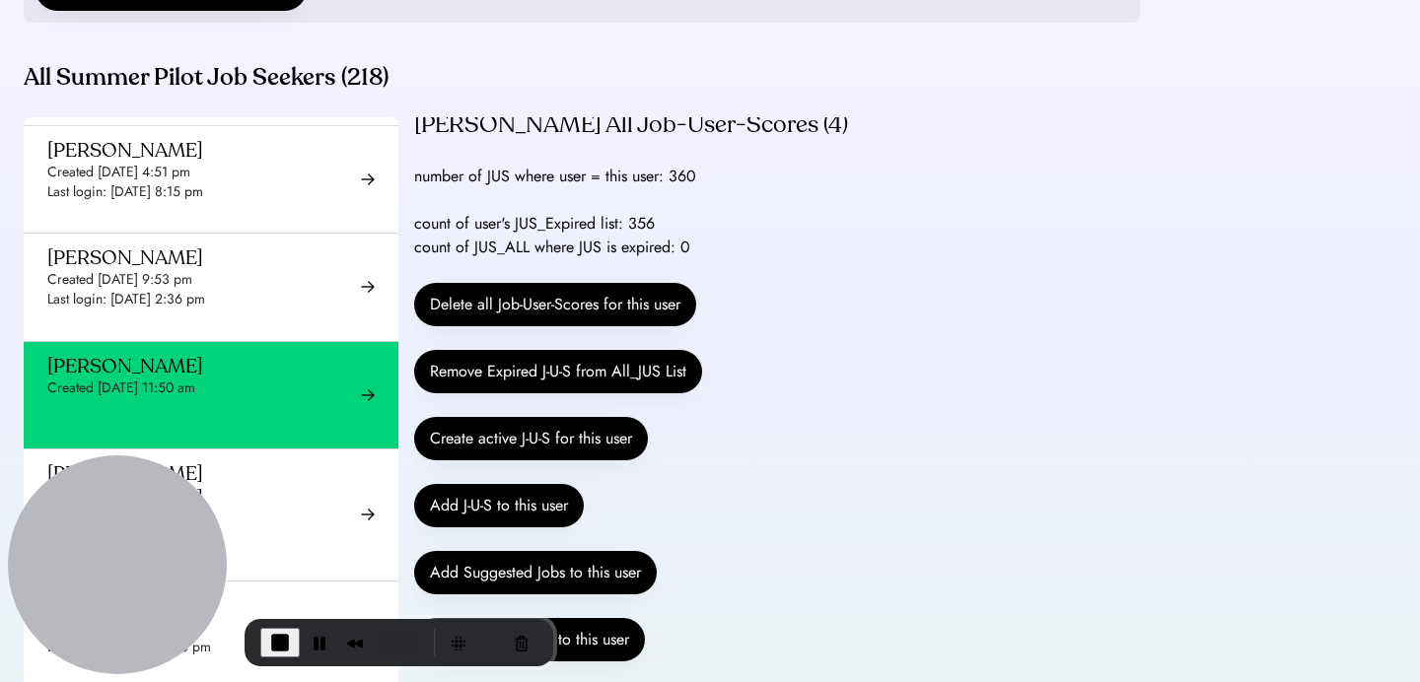
scroll to position [84, 0]
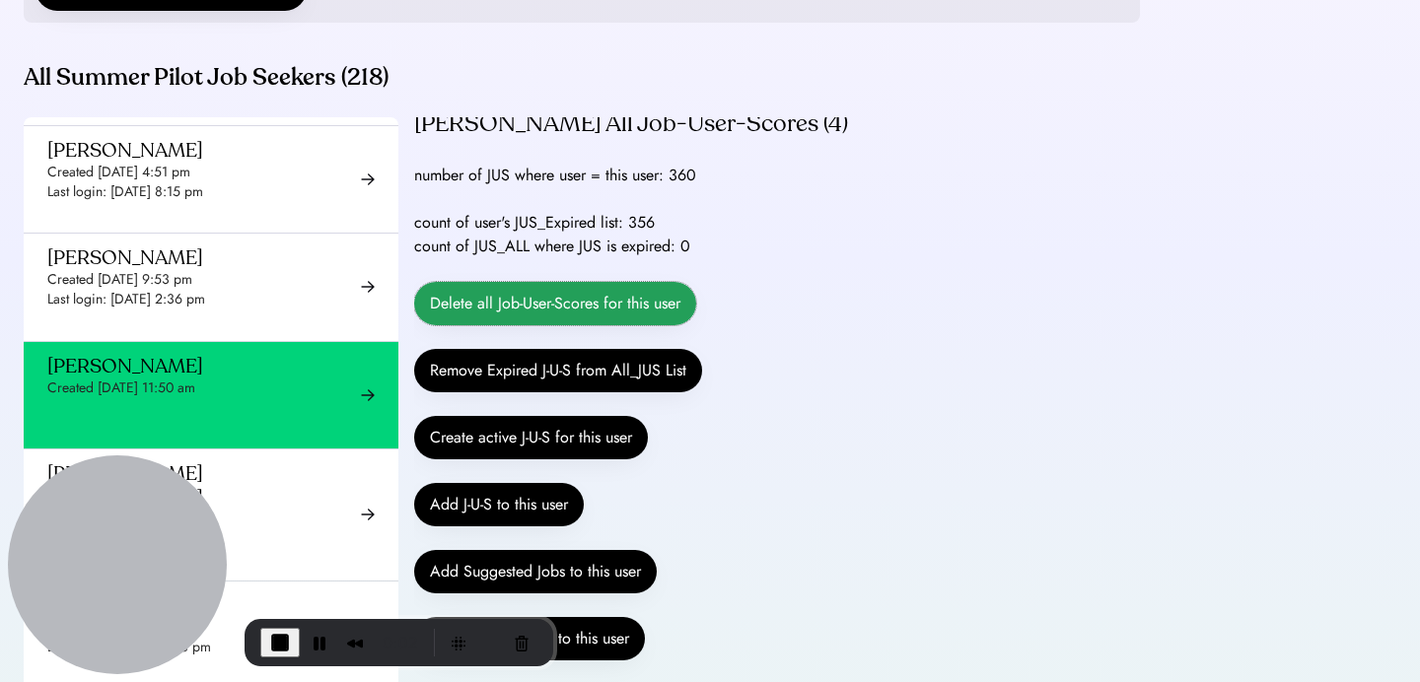
click at [645, 323] on button "Delete all Job-User-Scores for this user" at bounding box center [555, 303] width 282 height 43
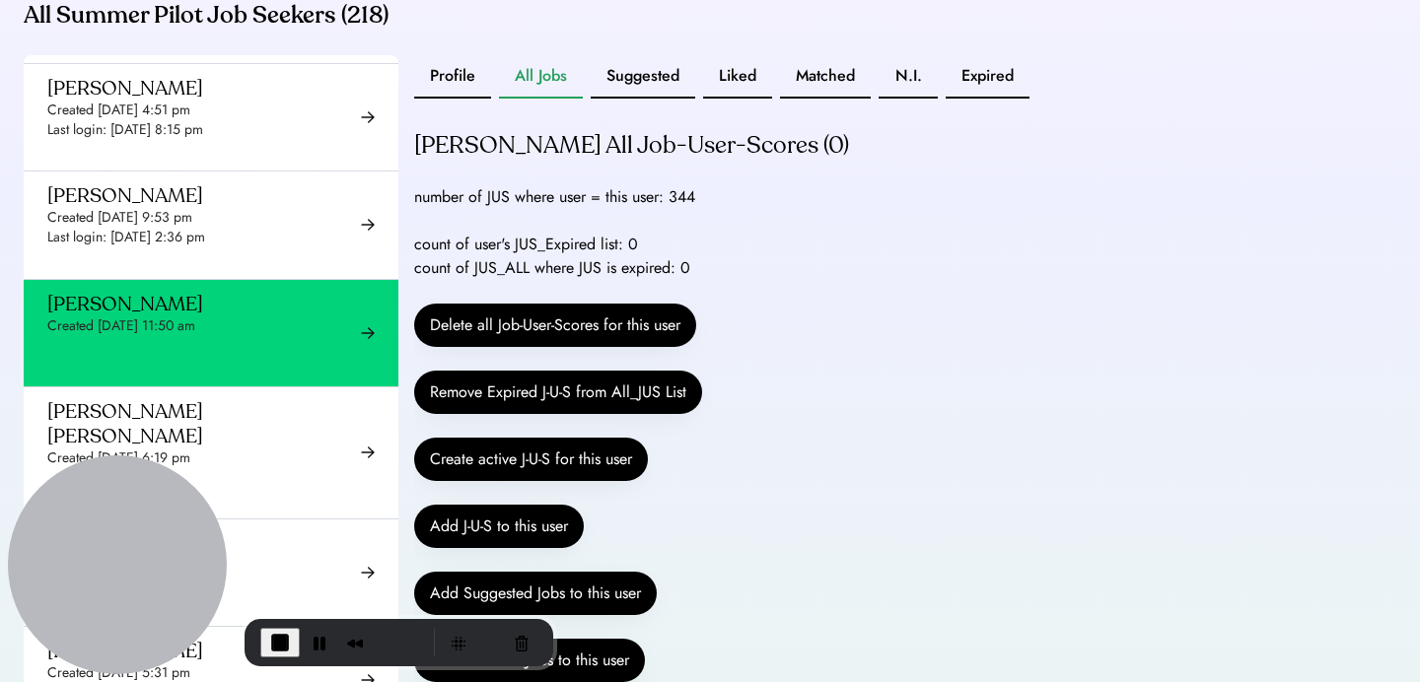
scroll to position [521, 0]
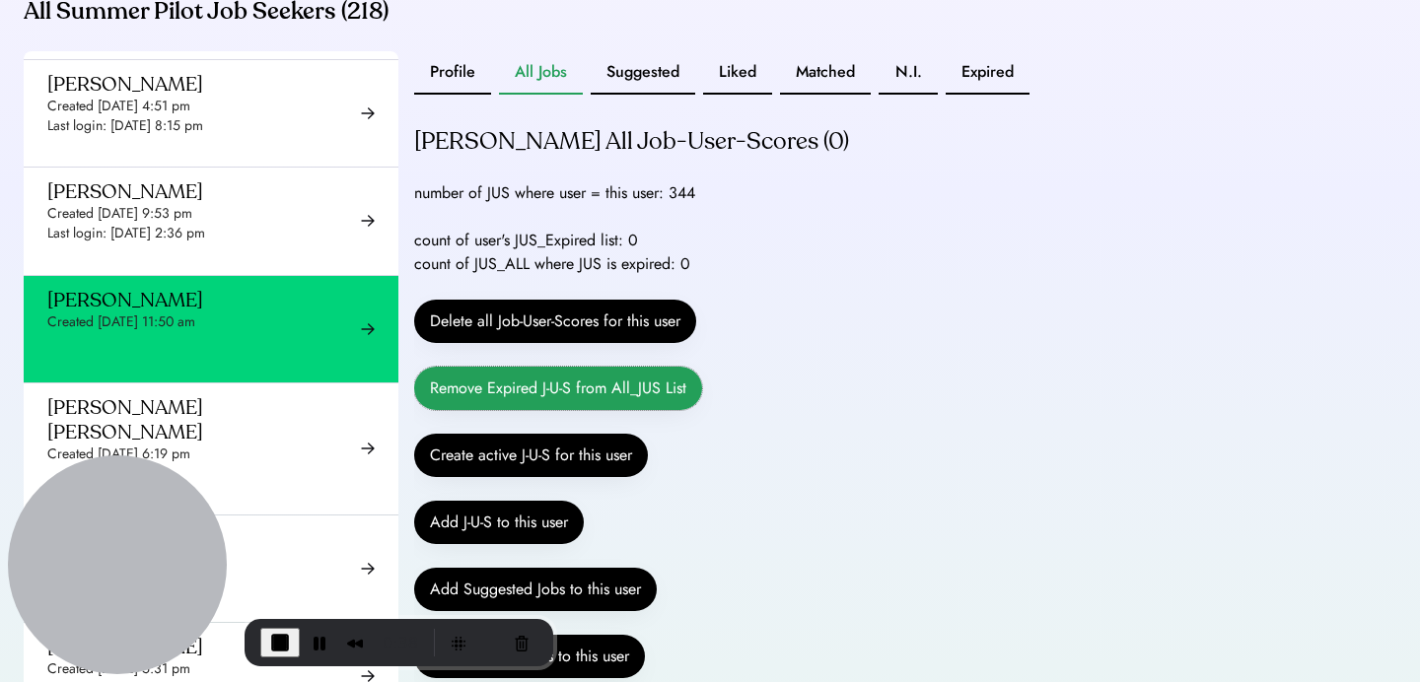
click at [590, 410] on button "Remove Expired J-U-S from All_JUS List" at bounding box center [558, 388] width 288 height 43
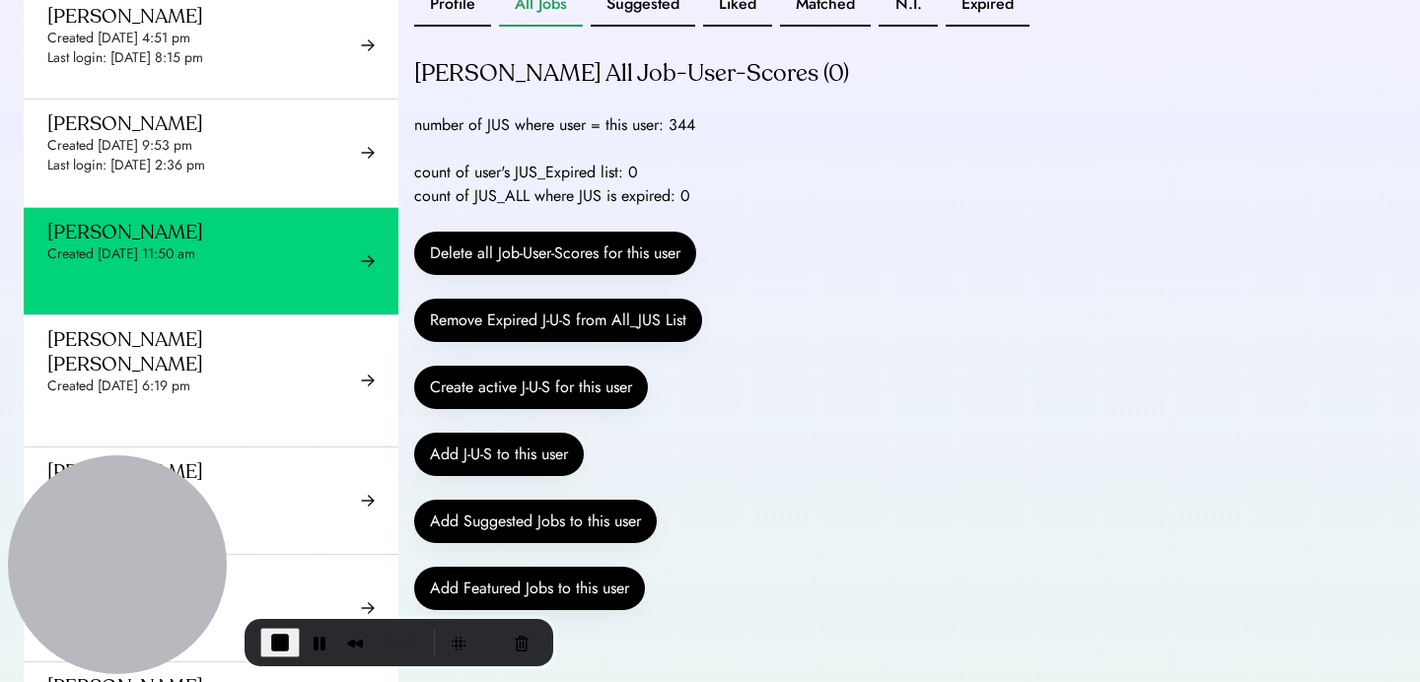
scroll to position [591, 0]
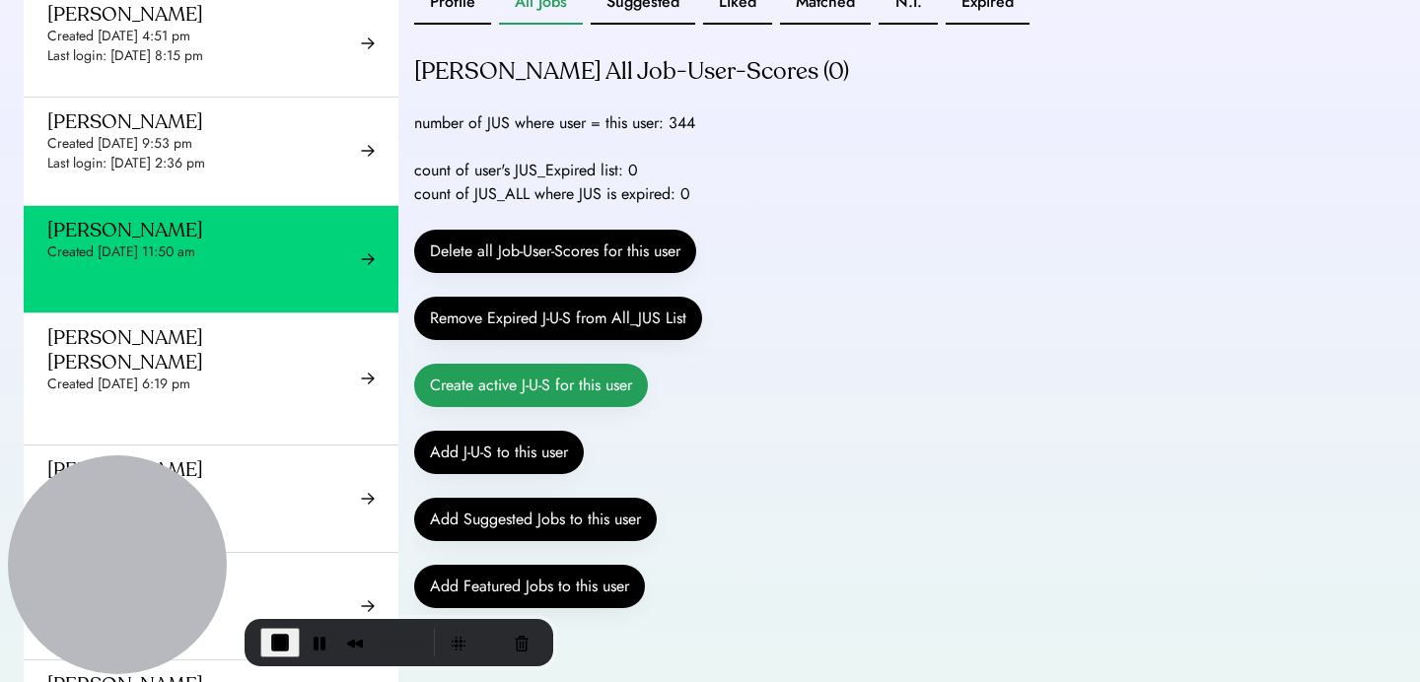
click at [499, 407] on button "Create active J-U-S for this user" at bounding box center [531, 385] width 234 height 43
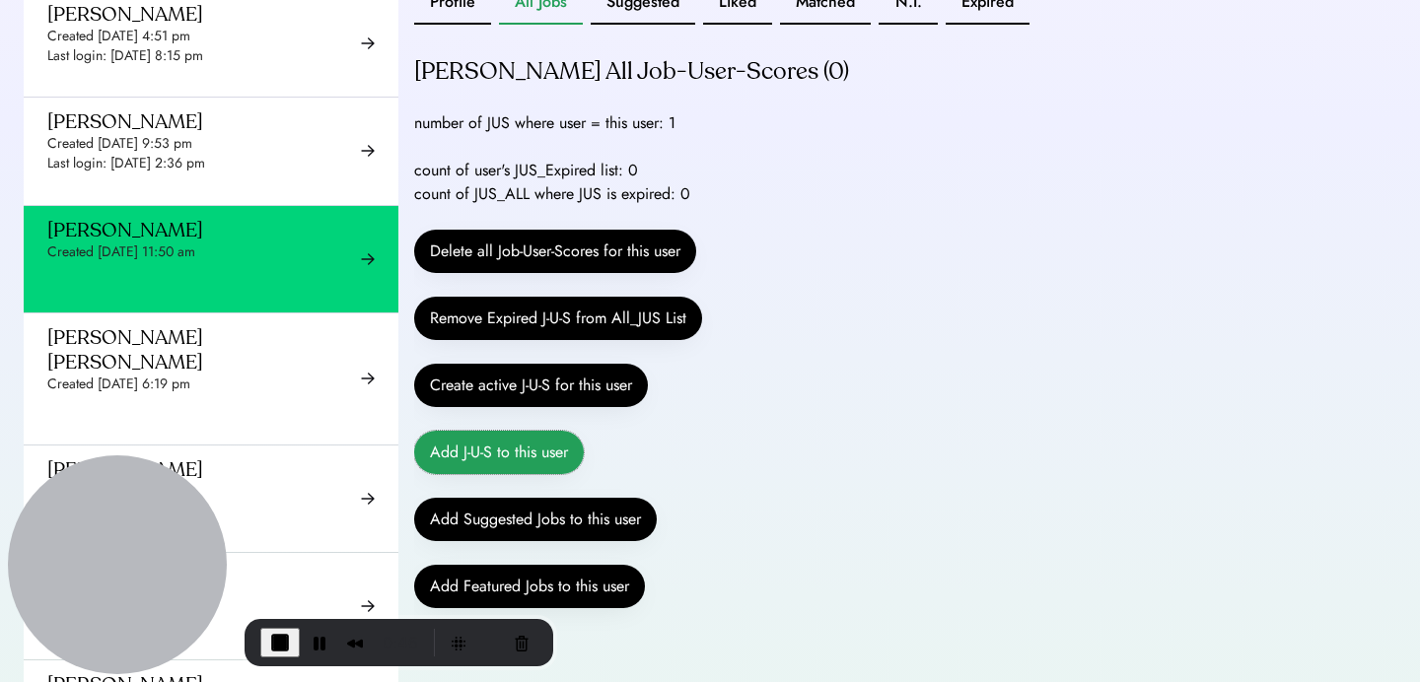
click at [501, 474] on button "Add J-U-S to this user" at bounding box center [499, 452] width 170 height 43
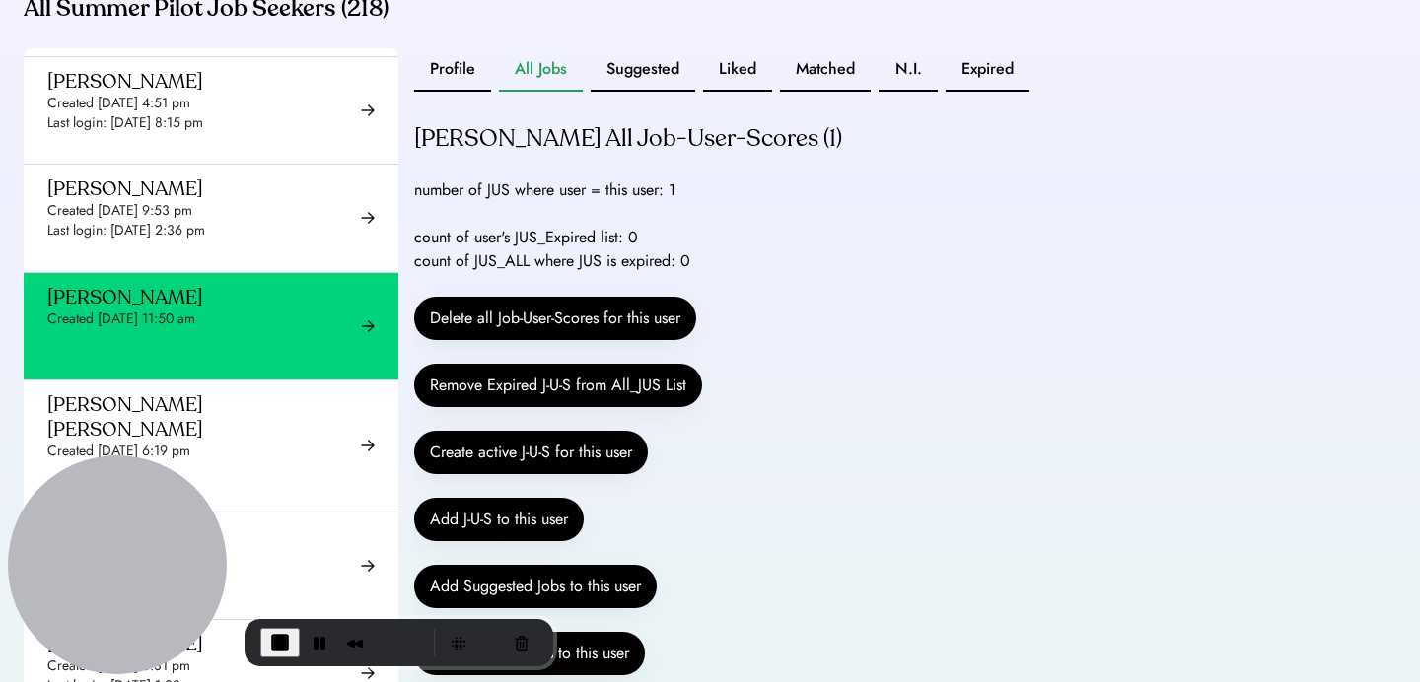
scroll to position [527, 0]
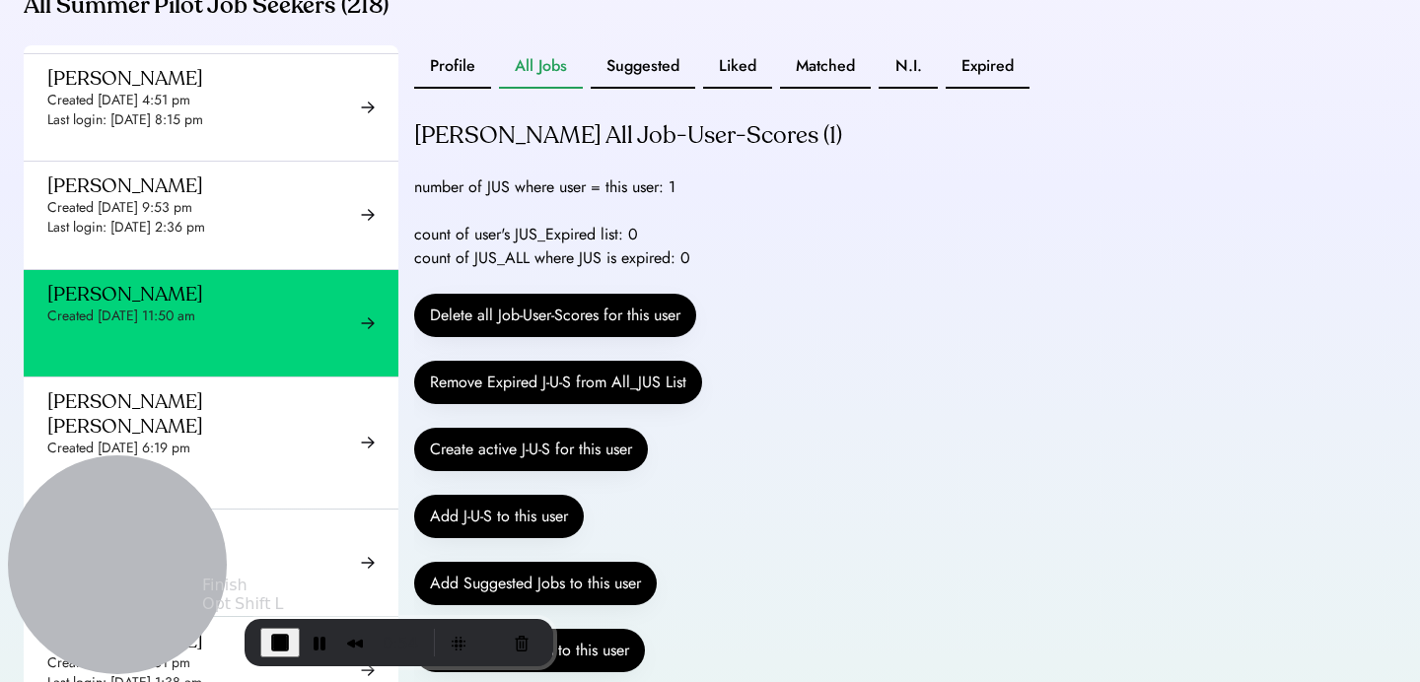
click at [277, 644] on span "End Recording" at bounding box center [280, 643] width 24 height 24
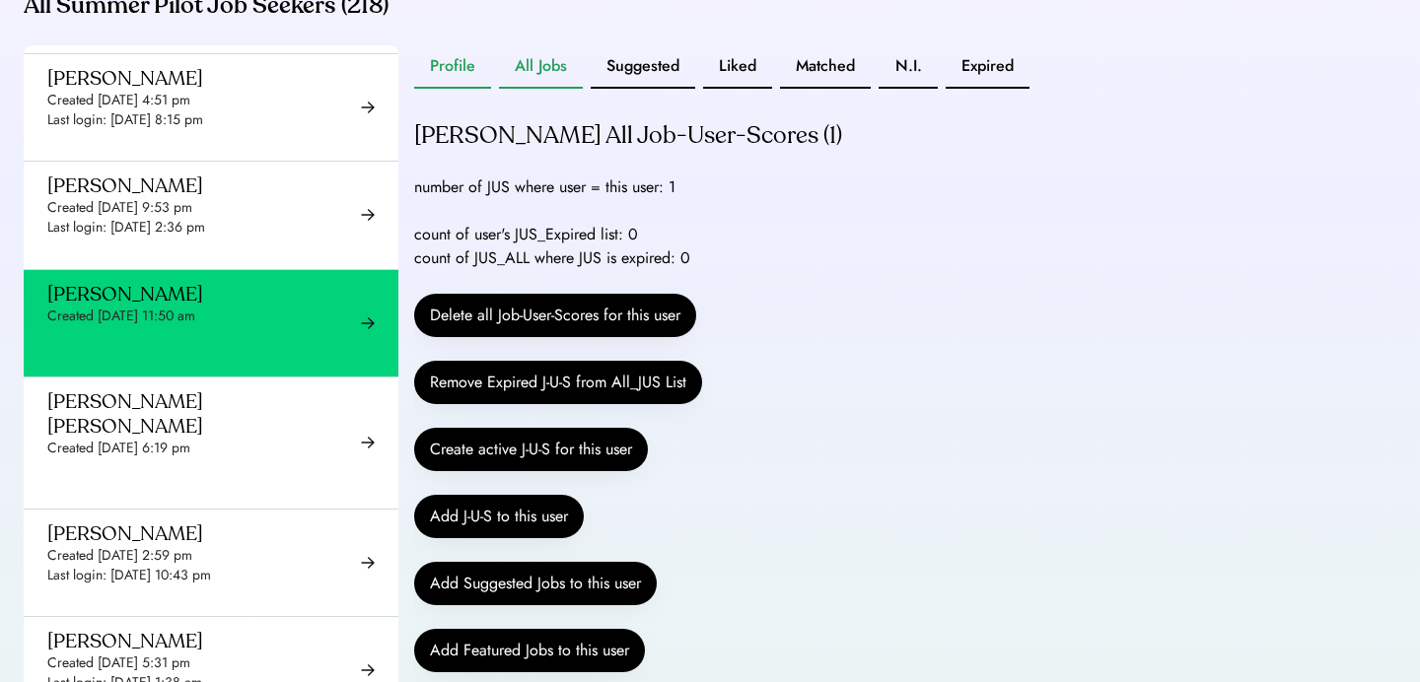
click at [449, 89] on button "Profile" at bounding box center [452, 66] width 77 height 43
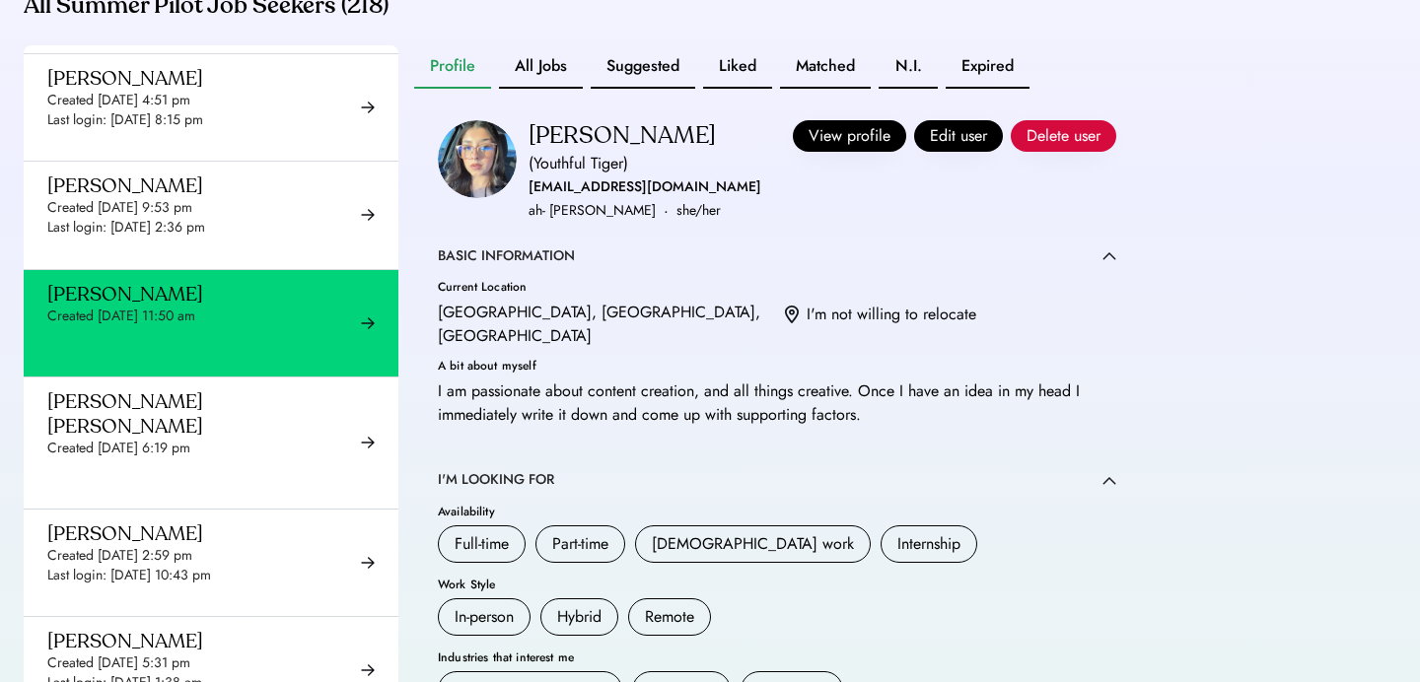
click at [569, 199] on div "[EMAIL_ADDRESS][DOMAIN_NAME]" at bounding box center [645, 188] width 233 height 24
copy div "[EMAIL_ADDRESS][DOMAIN_NAME]"
